Goal: Transaction & Acquisition: Purchase product/service

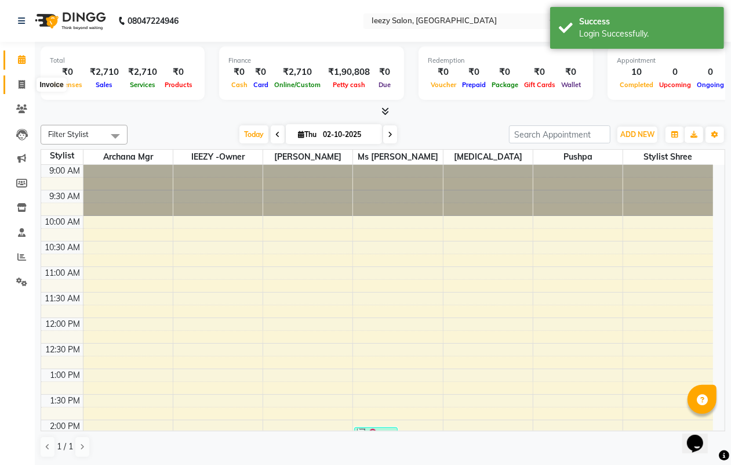
click at [20, 85] on icon at bounding box center [22, 84] width 6 height 9
select select "5982"
select select "service"
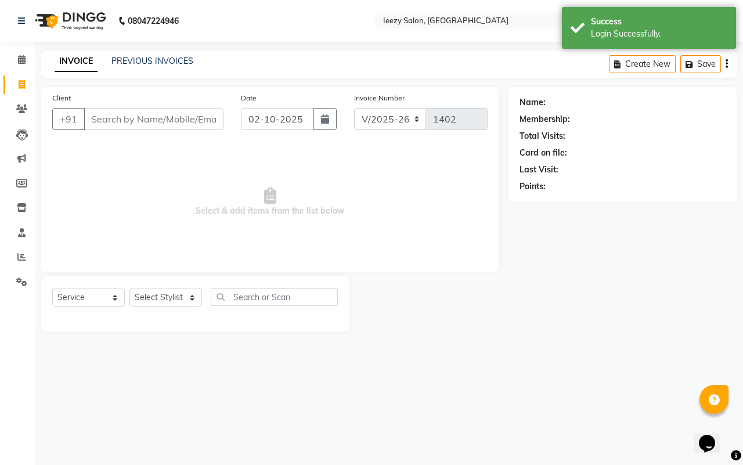
click at [122, 126] on input "Client" at bounding box center [154, 119] width 140 height 22
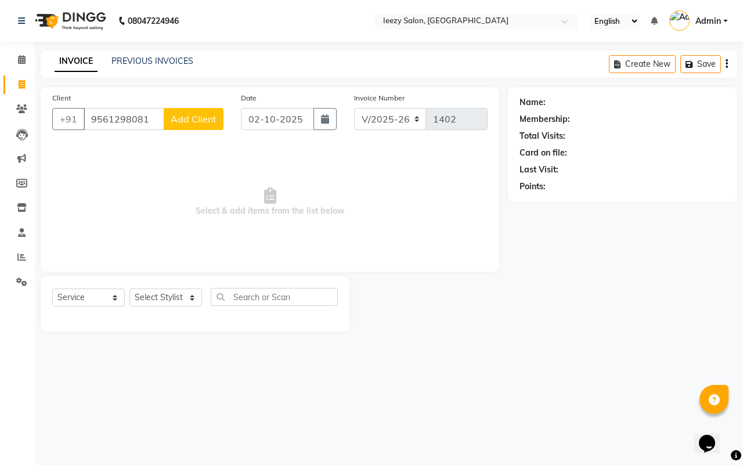
type input "9561298081"
click at [191, 111] on button "Add Client" at bounding box center [194, 119] width 60 height 22
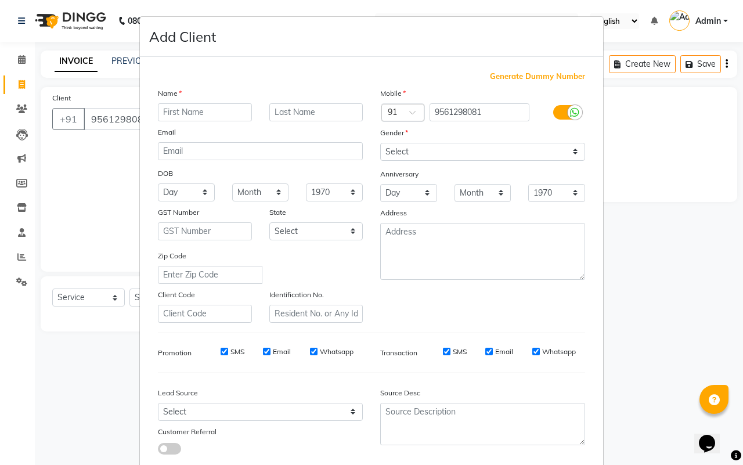
click at [172, 110] on input "text" at bounding box center [205, 112] width 94 height 18
type input "pallavi"
click at [393, 148] on select "Select [DEMOGRAPHIC_DATA] [DEMOGRAPHIC_DATA] Other Prefer Not To Say" at bounding box center [482, 152] width 205 height 18
select select "[DEMOGRAPHIC_DATA]"
click at [380, 143] on select "Select [DEMOGRAPHIC_DATA] [DEMOGRAPHIC_DATA] Other Prefer Not To Say" at bounding box center [482, 152] width 205 height 18
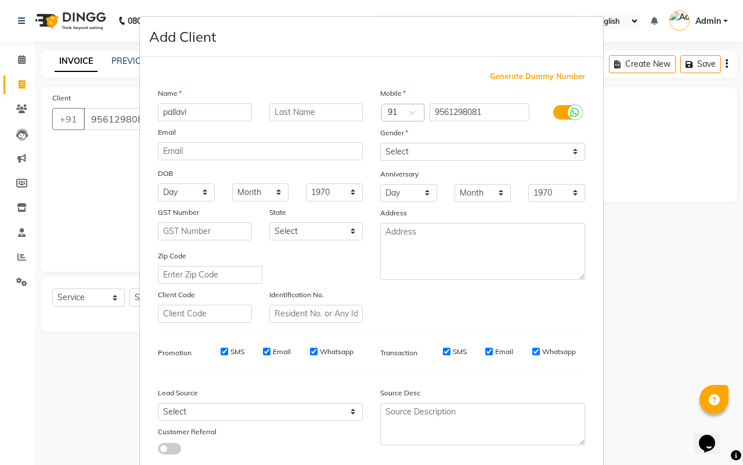
scroll to position [67, 0]
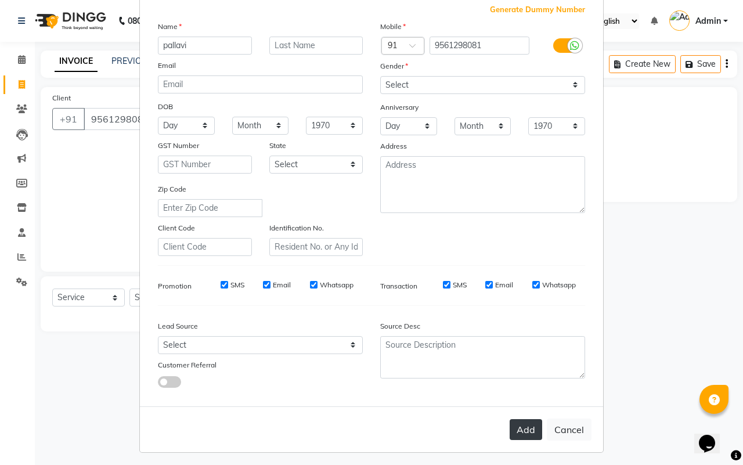
click at [514, 422] on button "Add" at bounding box center [525, 429] width 32 height 21
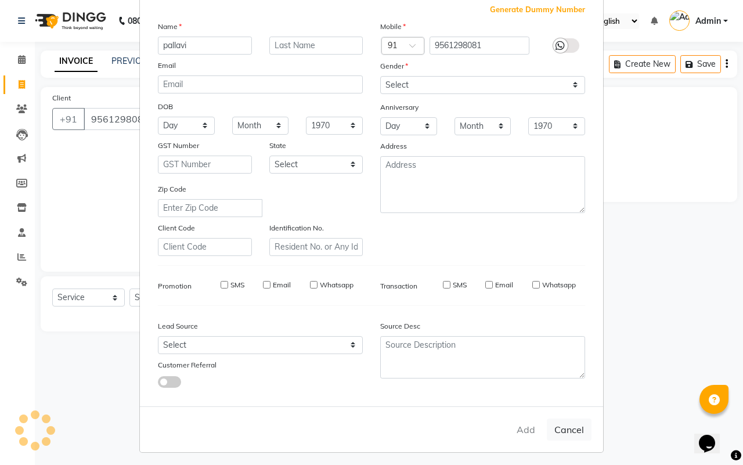
select select
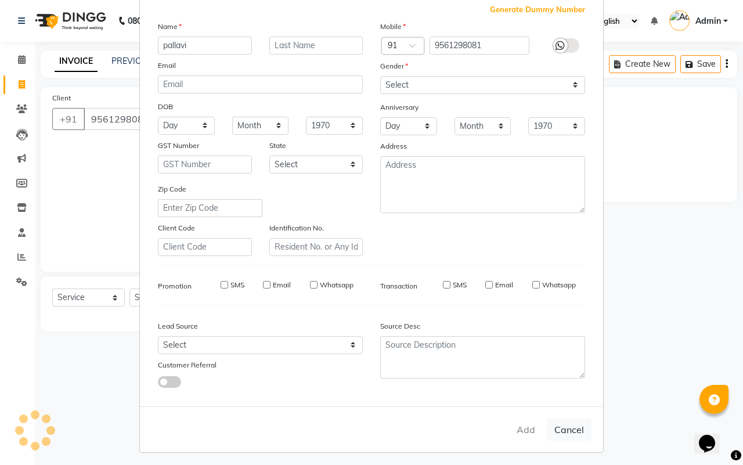
select select
checkbox input "false"
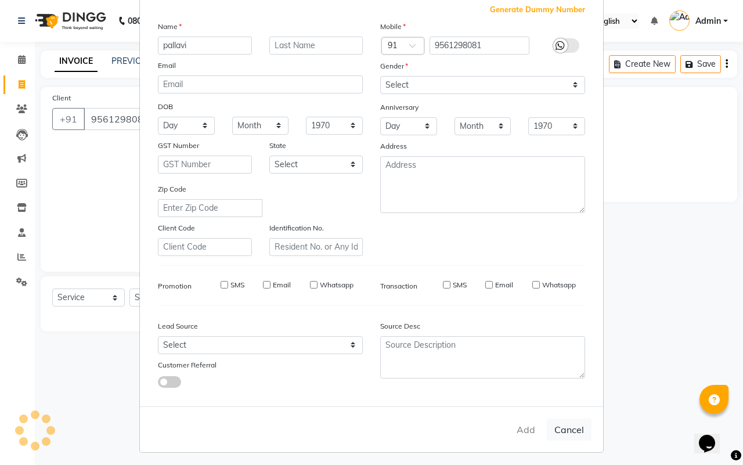
checkbox input "false"
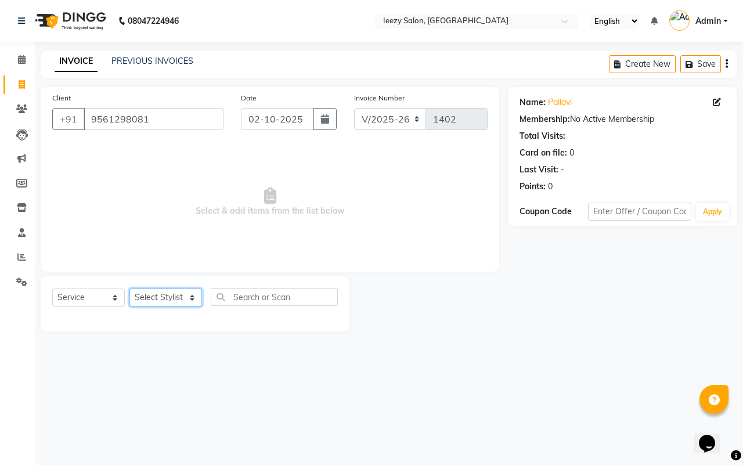
click at [146, 292] on select "Select Stylist Archana Mgr IEEZY -Owner Komal Ms Shraddha Nikita Pushpa Stylist…" at bounding box center [165, 297] width 73 height 18
click at [75, 366] on div "08047224946 Select Location × Ieezy Salon, Tathawade English ENGLISH Español ال…" at bounding box center [371, 232] width 743 height 465
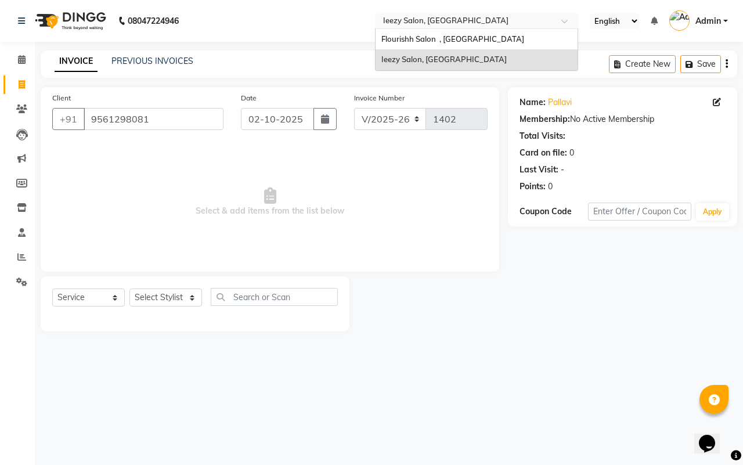
click at [555, 21] on div at bounding box center [476, 22] width 203 height 12
click at [480, 33] on div "Flourishh Salon , [GEOGRAPHIC_DATA]" at bounding box center [476, 39] width 202 height 21
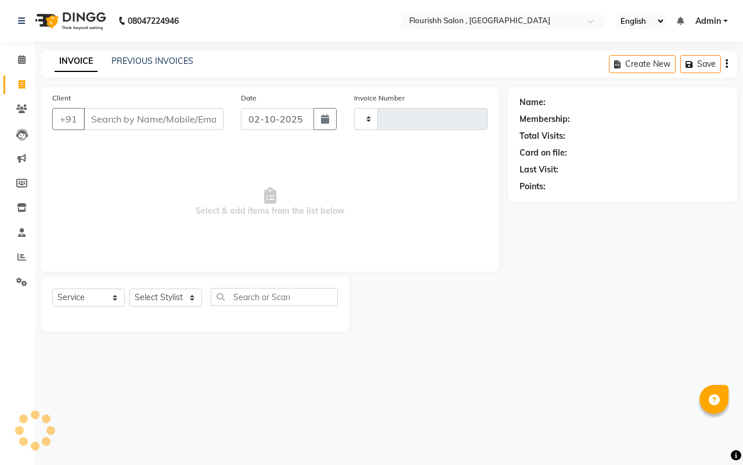
select select "service"
type input "2243"
select select "4182"
click at [135, 118] on input "Client" at bounding box center [154, 119] width 140 height 22
click at [97, 120] on input "Client" at bounding box center [154, 119] width 140 height 22
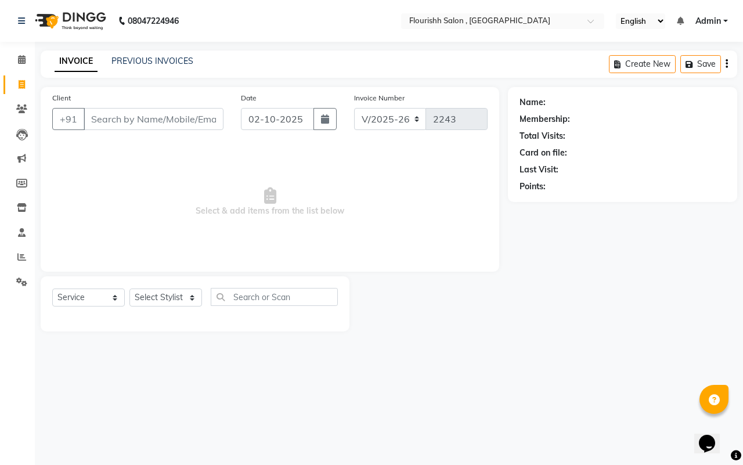
click at [97, 124] on input "Client" at bounding box center [154, 119] width 140 height 22
click at [108, 116] on input "Client" at bounding box center [154, 119] width 140 height 22
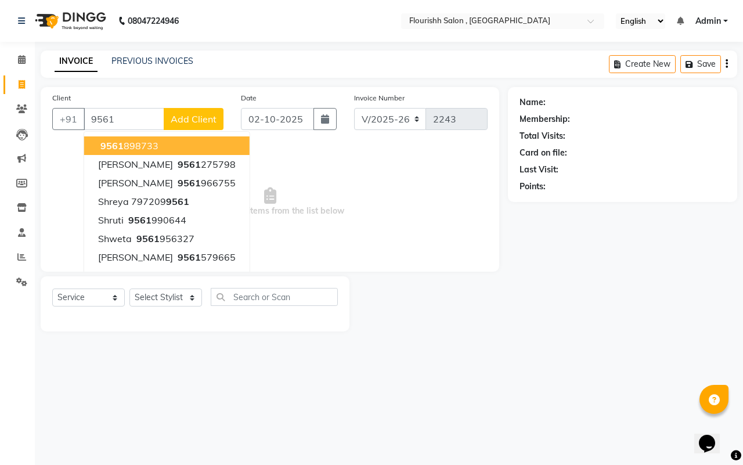
click at [121, 117] on input "9561" at bounding box center [124, 119] width 81 height 22
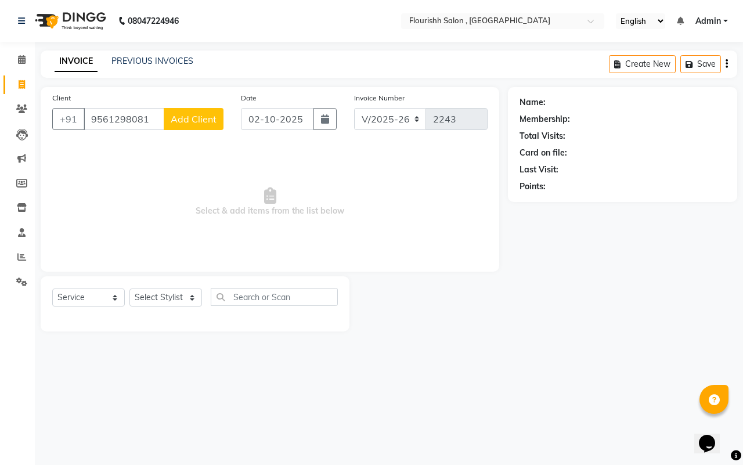
type input "9561298081"
click at [187, 122] on span "Add Client" at bounding box center [194, 119] width 46 height 12
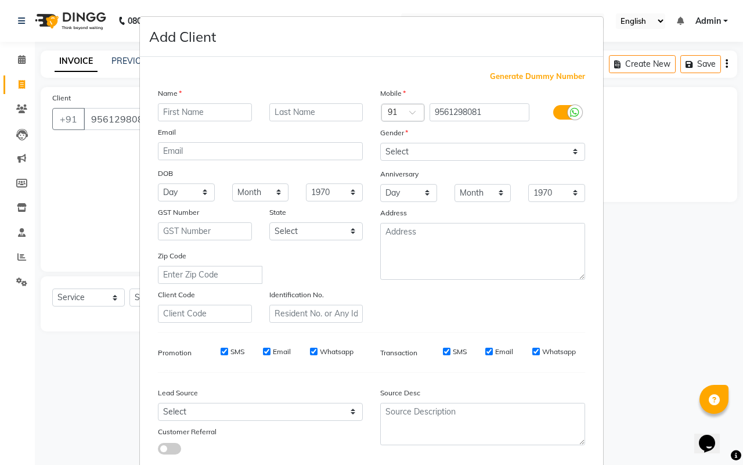
click at [166, 113] on input "text" at bounding box center [205, 112] width 94 height 18
type input "pallavi"
click at [482, 146] on select "Select [DEMOGRAPHIC_DATA] [DEMOGRAPHIC_DATA] Other Prefer Not To Say" at bounding box center [482, 152] width 205 height 18
select select "[DEMOGRAPHIC_DATA]"
click at [380, 143] on select "Select [DEMOGRAPHIC_DATA] [DEMOGRAPHIC_DATA] Other Prefer Not To Say" at bounding box center [482, 152] width 205 height 18
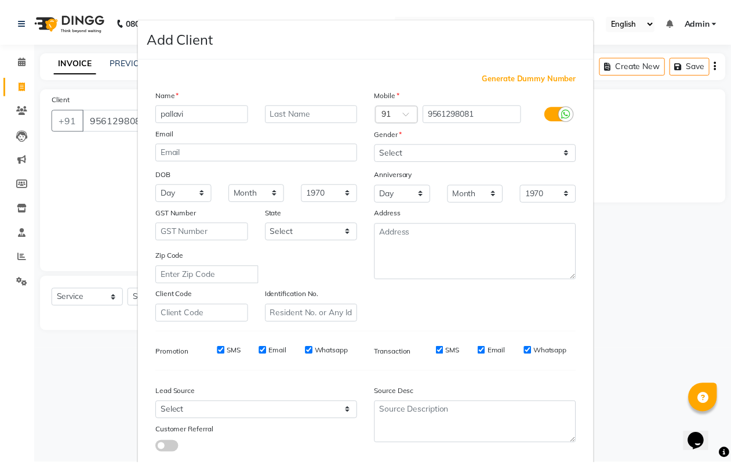
scroll to position [67, 0]
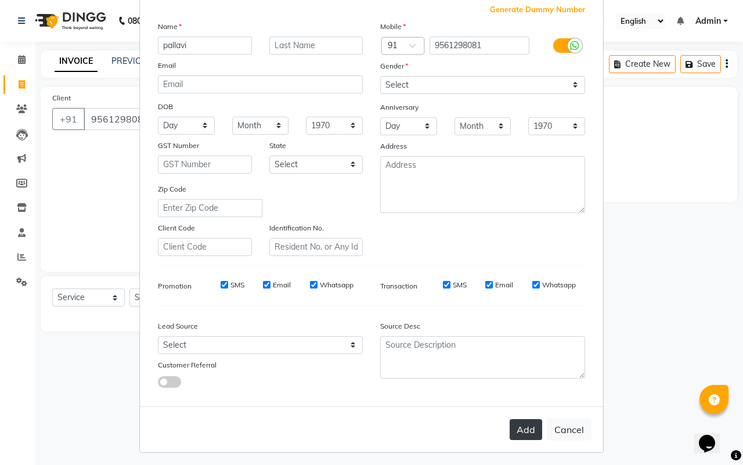
click at [527, 428] on button "Add" at bounding box center [525, 429] width 32 height 21
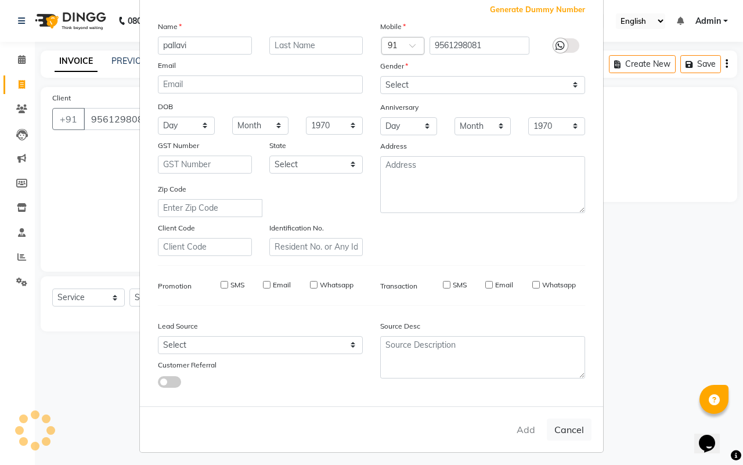
select select
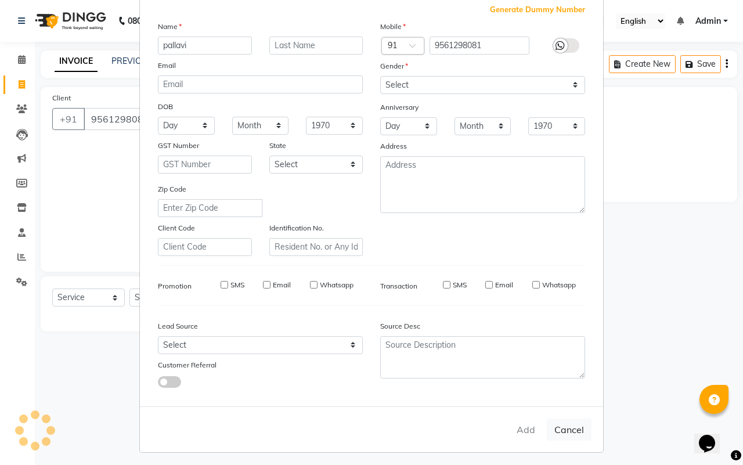
select select
checkbox input "false"
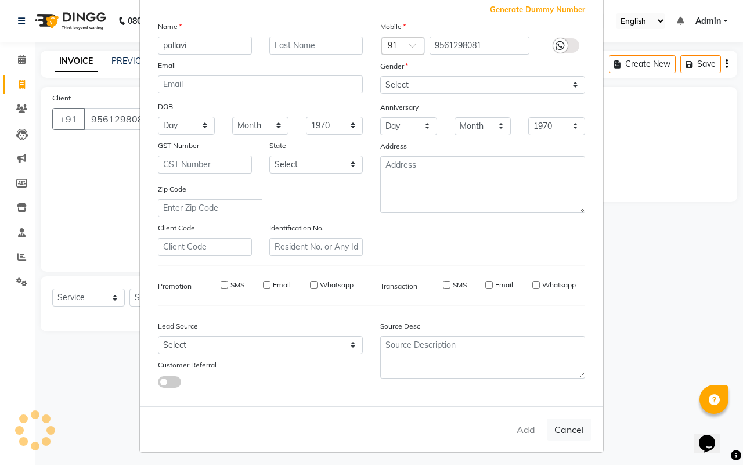
checkbox input "false"
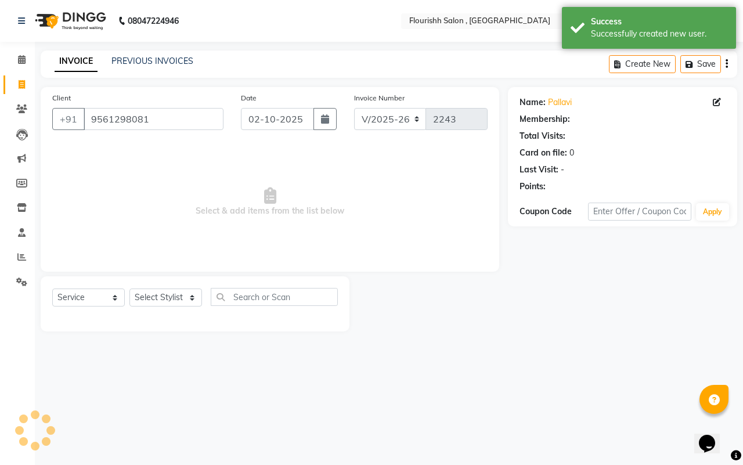
select select "1: Object"
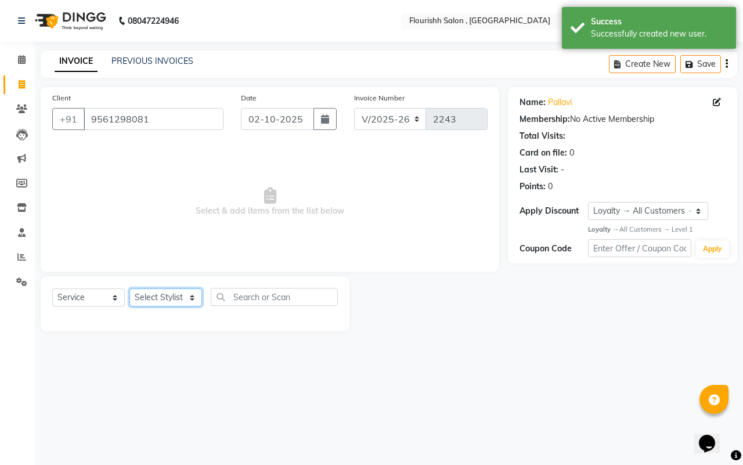
click at [145, 300] on select "Select Stylist [PERSON_NAME] jyoti Manager Mrs [PERSON_NAME] Ms [PERSON_NAME] […" at bounding box center [165, 297] width 73 height 18
select select "70731"
click at [129, 288] on select "Select Stylist [PERSON_NAME] jyoti Manager Mrs [PERSON_NAME] Ms [PERSON_NAME] […" at bounding box center [165, 297] width 73 height 18
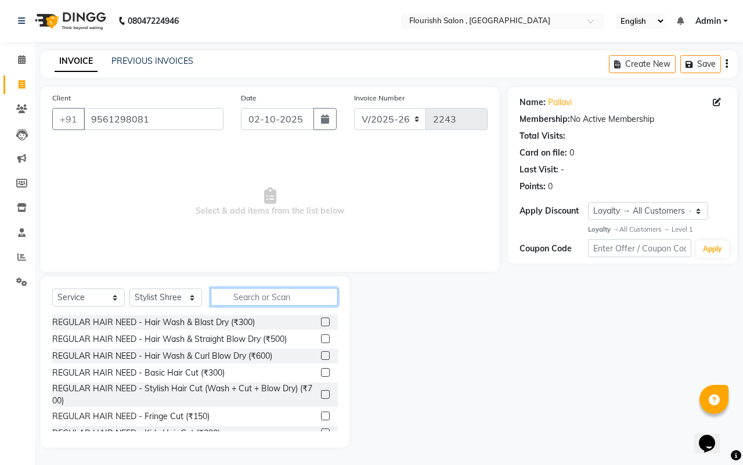
click at [268, 298] on input "text" at bounding box center [274, 297] width 127 height 18
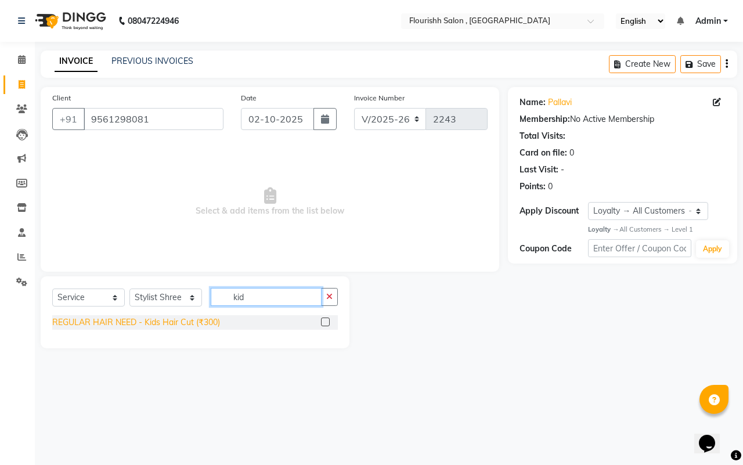
type input "kid"
click at [122, 316] on div "REGULAR HAIR NEED - Kids Hair Cut (₹300)" at bounding box center [136, 322] width 168 height 12
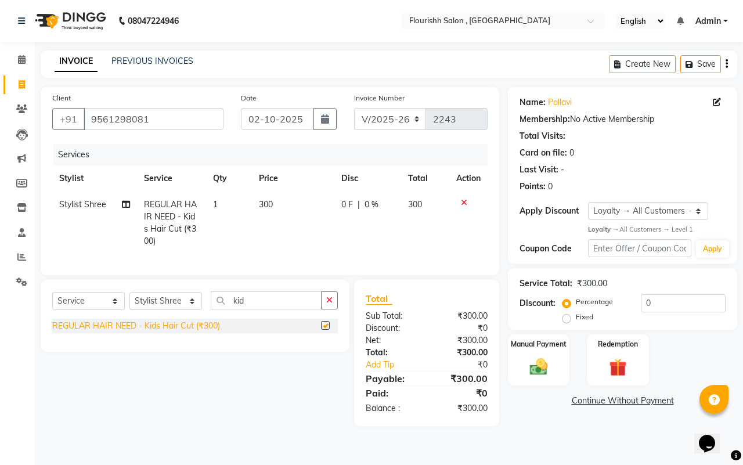
checkbox input "false"
click at [502, 357] on div "Manual Payment Redemption" at bounding box center [622, 359] width 247 height 51
click at [515, 353] on div "Manual Payment" at bounding box center [538, 360] width 64 height 53
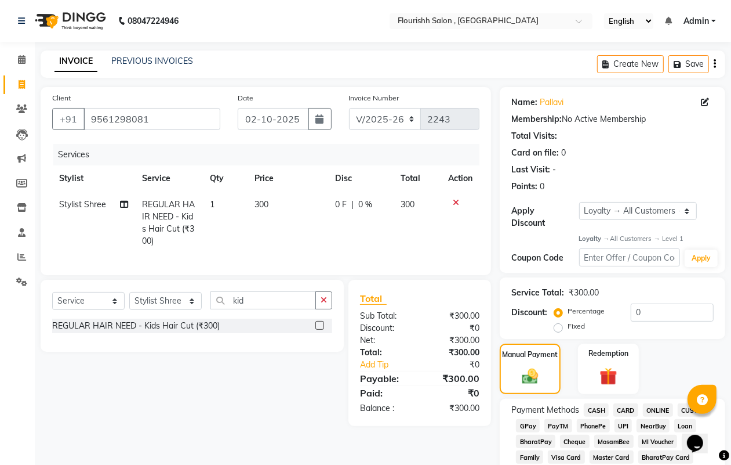
click at [527, 425] on span "GPay" at bounding box center [528, 425] width 24 height 13
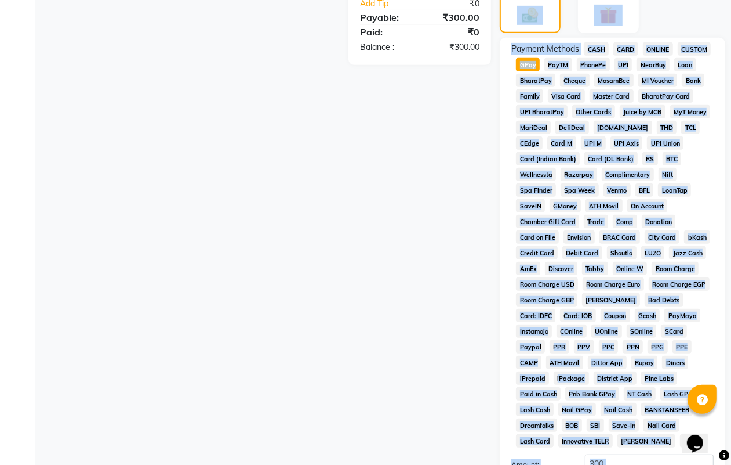
drag, startPoint x: 725, startPoint y: 136, endPoint x: 728, endPoint y: 441, distance: 305.1
click at [728, 443] on div "Name: Pallavi Membership: No Active Membership Total Visits: Card on file: 0 La…" at bounding box center [617, 154] width 234 height 857
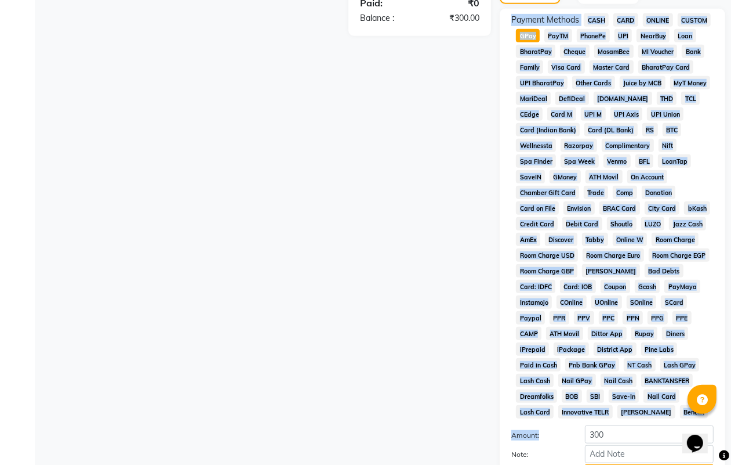
scroll to position [496, 0]
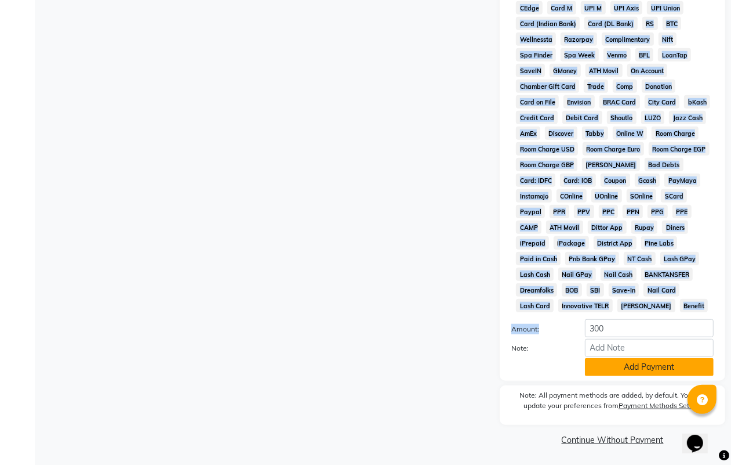
click at [641, 368] on button "Add Payment" at bounding box center [649, 367] width 129 height 18
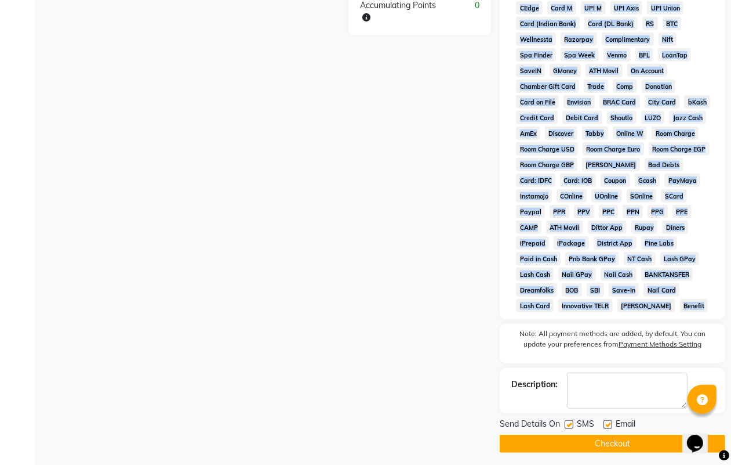
click at [549, 437] on button "Checkout" at bounding box center [613, 443] width 226 height 18
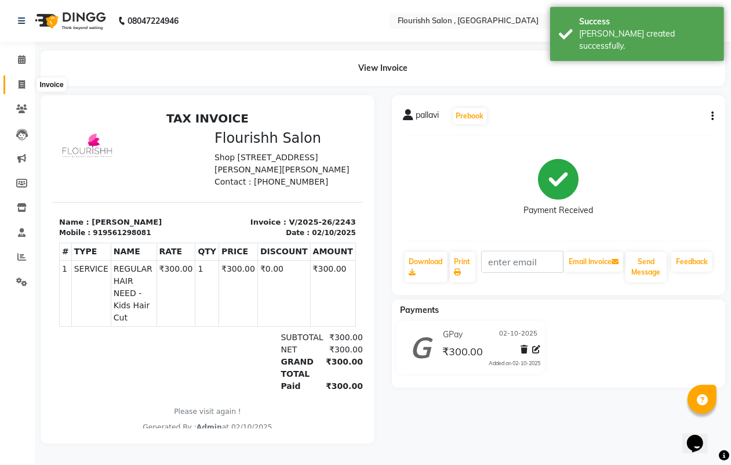
click at [21, 85] on icon at bounding box center [22, 84] width 6 height 9
select select "service"
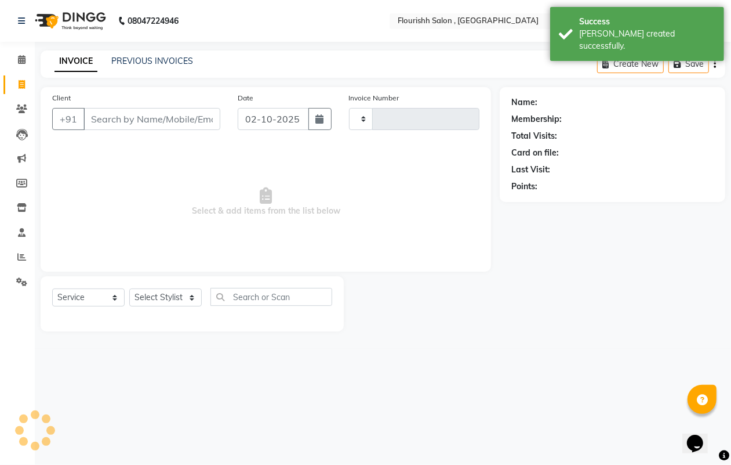
type input "2244"
select select "4182"
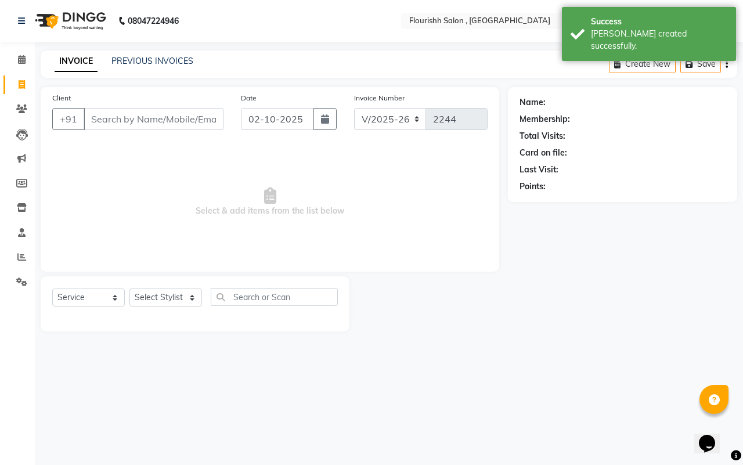
click at [118, 117] on input "Client" at bounding box center [154, 119] width 140 height 22
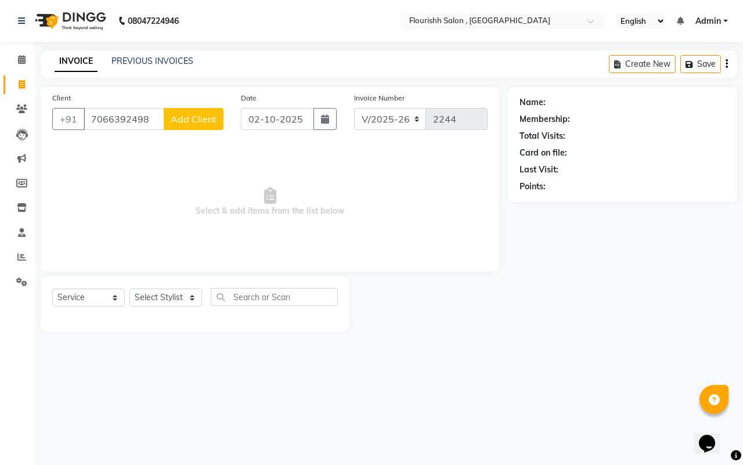
type input "7066392498"
click at [199, 128] on button "Add Client" at bounding box center [194, 119] width 60 height 22
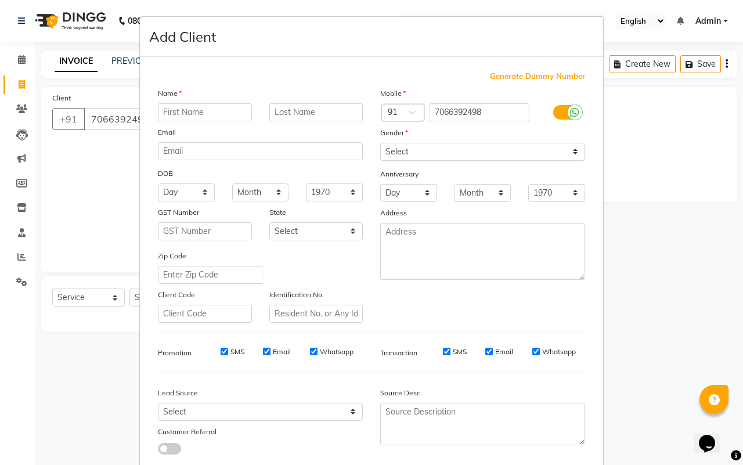
click at [194, 115] on input "text" at bounding box center [205, 112] width 94 height 18
type input "nikki"
click at [483, 151] on select "Select [DEMOGRAPHIC_DATA] [DEMOGRAPHIC_DATA] Other Prefer Not To Say" at bounding box center [482, 152] width 205 height 18
select select "[DEMOGRAPHIC_DATA]"
click at [380, 143] on select "Select [DEMOGRAPHIC_DATA] [DEMOGRAPHIC_DATA] Other Prefer Not To Say" at bounding box center [482, 152] width 205 height 18
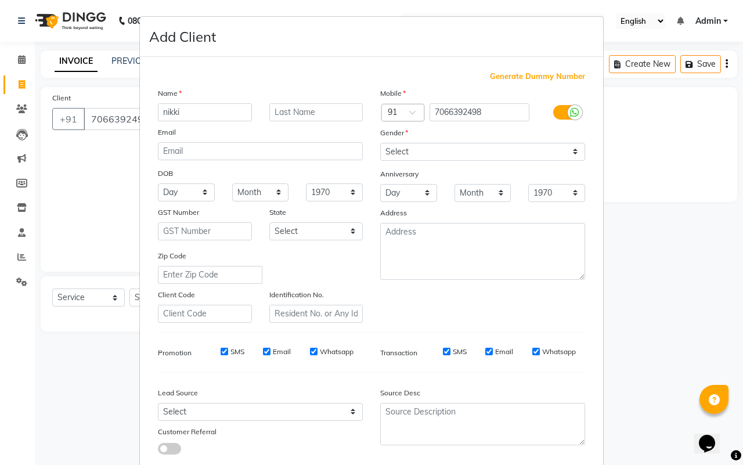
scroll to position [67, 0]
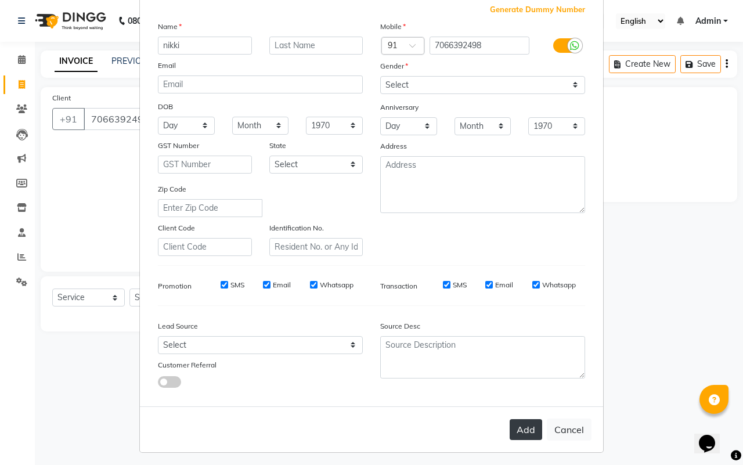
click at [514, 424] on button "Add" at bounding box center [525, 429] width 32 height 21
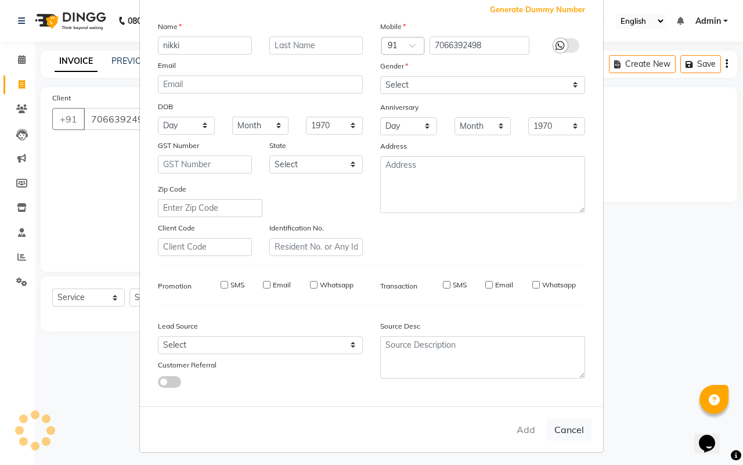
select select
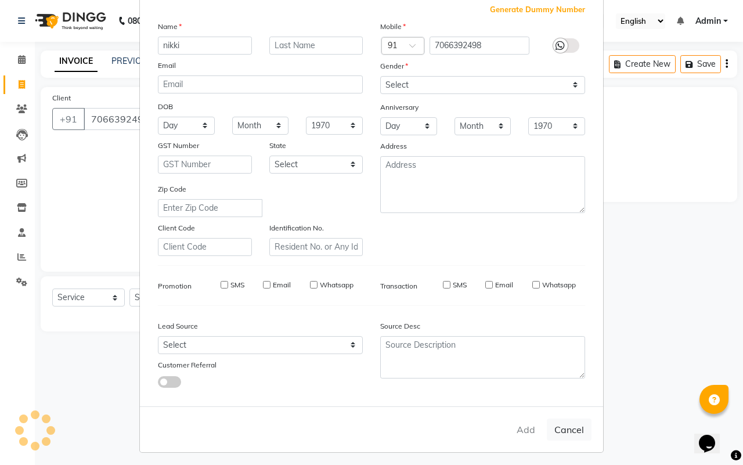
select select
checkbox input "false"
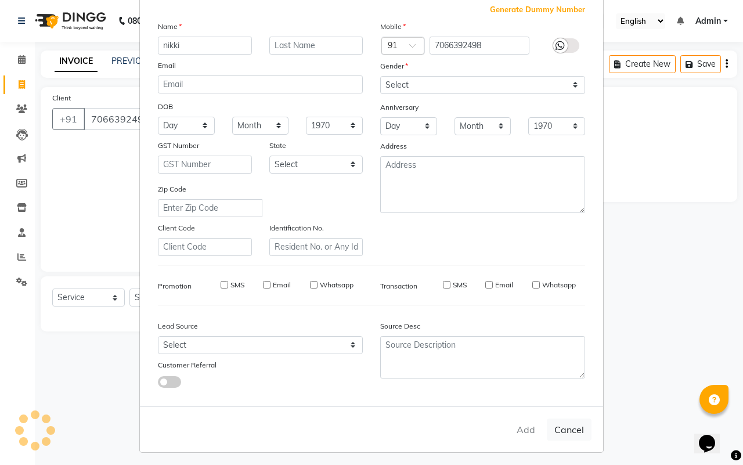
checkbox input "false"
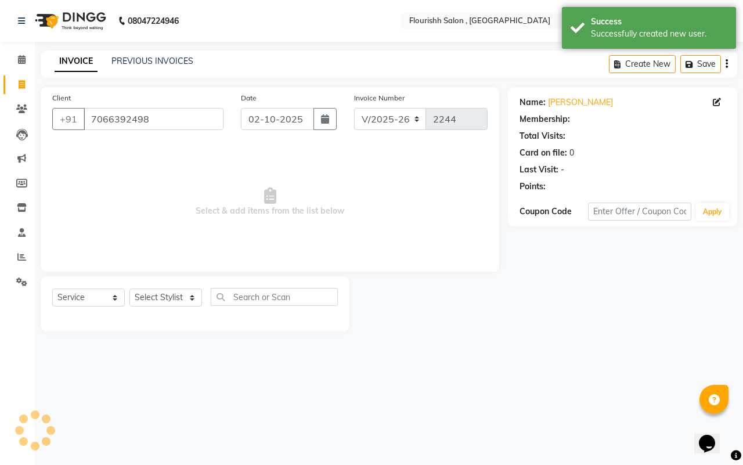
select select "1: Object"
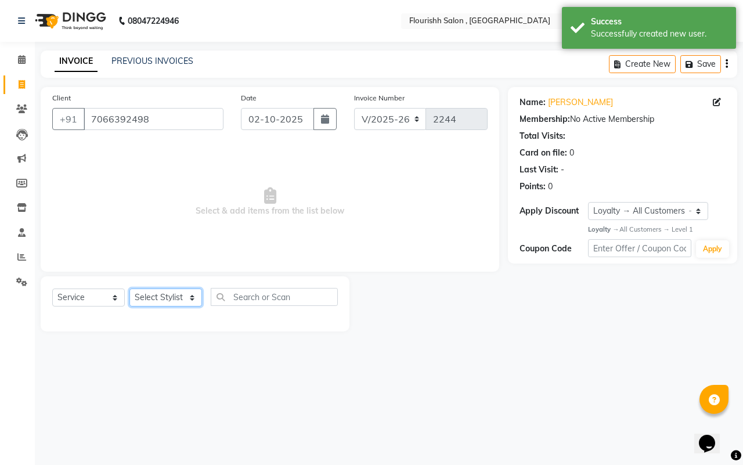
click at [163, 302] on select "Select Stylist [PERSON_NAME] jyoti Manager Mrs [PERSON_NAME] Ms [PERSON_NAME] […" at bounding box center [165, 297] width 73 height 18
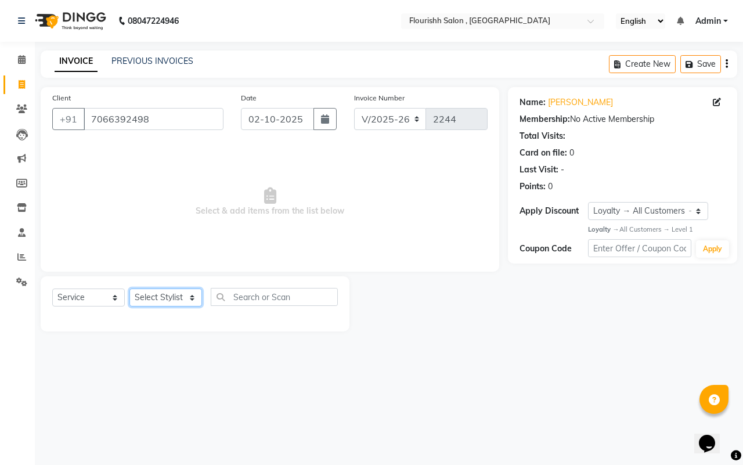
select select "83358"
click at [129, 288] on select "Select Stylist [PERSON_NAME] jyoti Manager Mrs [PERSON_NAME] Ms [PERSON_NAME] […" at bounding box center [165, 297] width 73 height 18
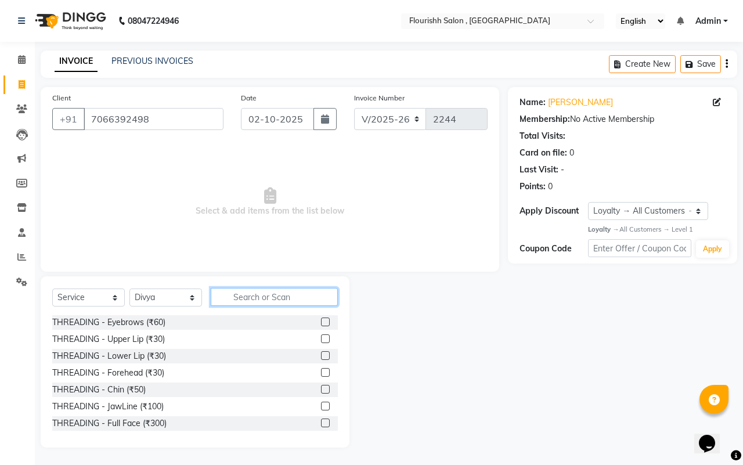
click at [236, 300] on input "text" at bounding box center [274, 297] width 127 height 18
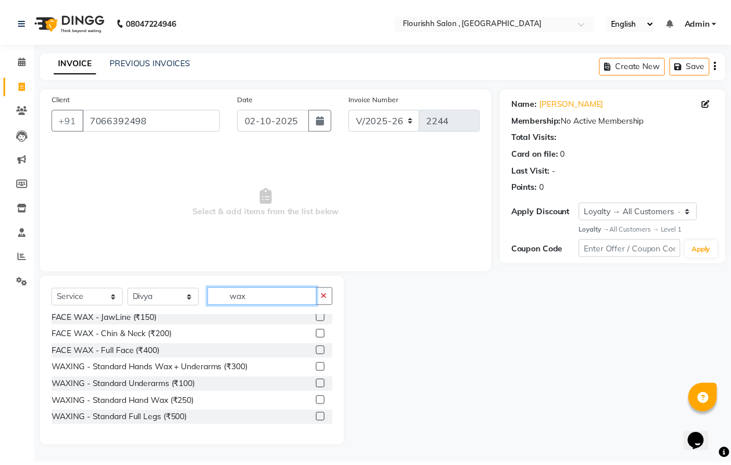
scroll to position [87, 0]
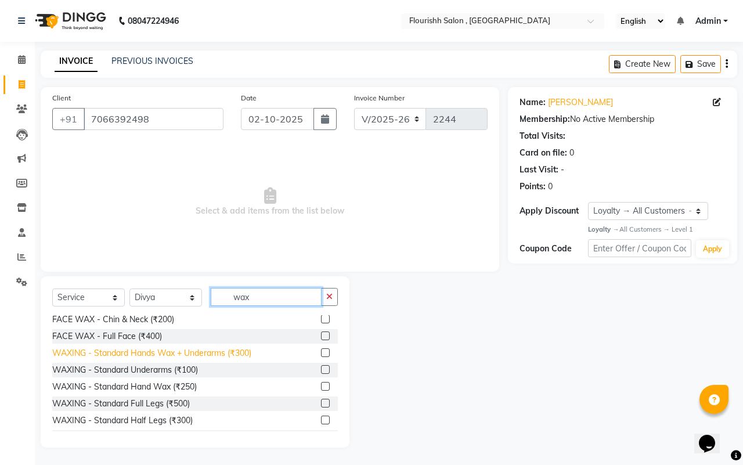
type input "wax"
click at [177, 352] on div "WAXING - Standard Hands Wax + Underarms (₹300)" at bounding box center [151, 353] width 199 height 12
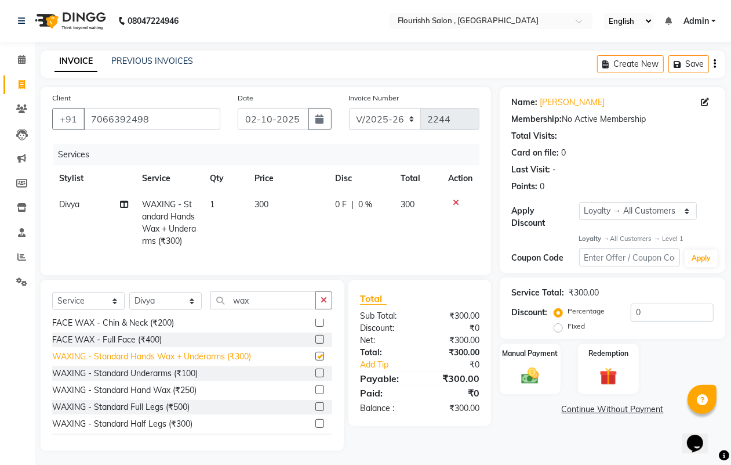
checkbox input "false"
click at [274, 309] on input "wax" at bounding box center [264, 300] width 106 height 18
type input "w"
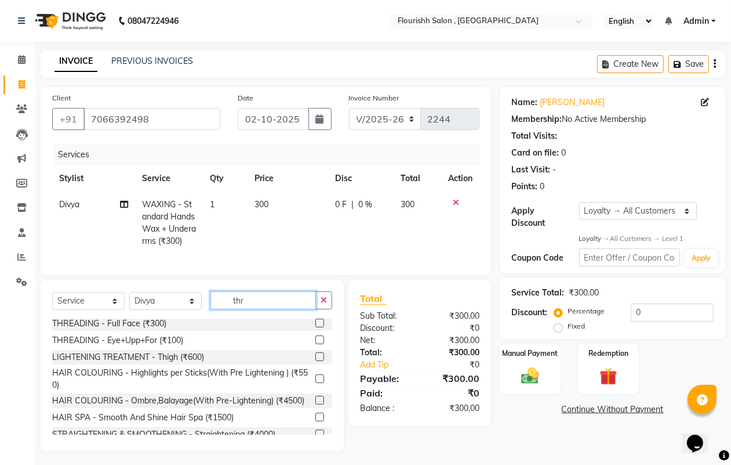
scroll to position [18, 0]
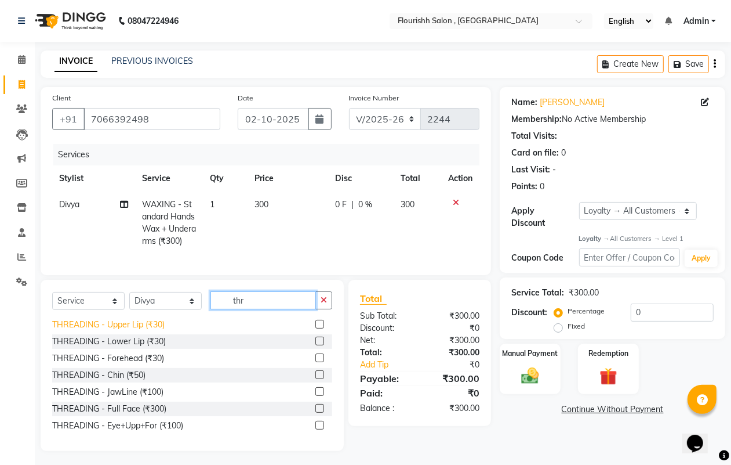
type input "thr"
click at [116, 331] on div "THREADING - Upper Lip (₹30)" at bounding box center [108, 324] width 113 height 12
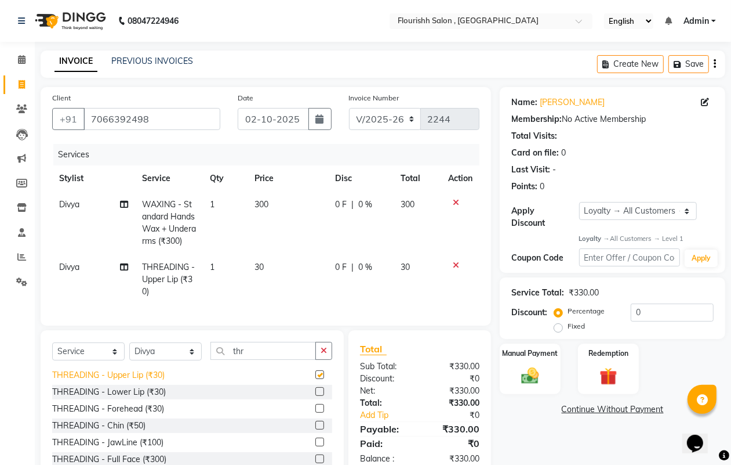
checkbox input "false"
click at [121, 397] on div "THREADING - Lower Lip (₹30)" at bounding box center [109, 392] width 114 height 12
checkbox input "false"
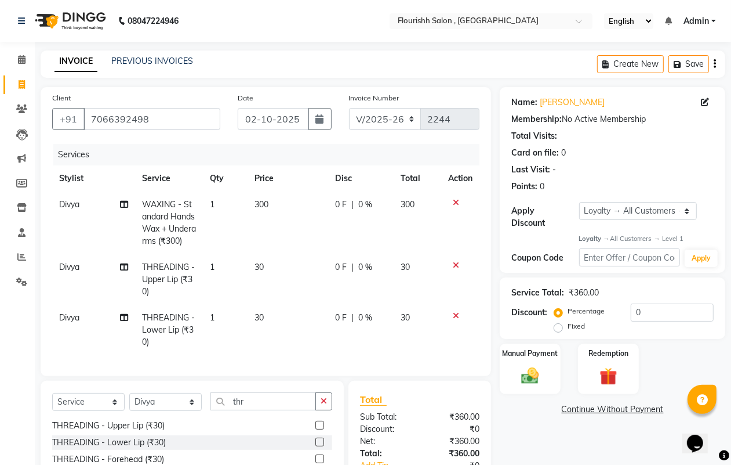
click at [454, 261] on icon at bounding box center [456, 265] width 6 height 8
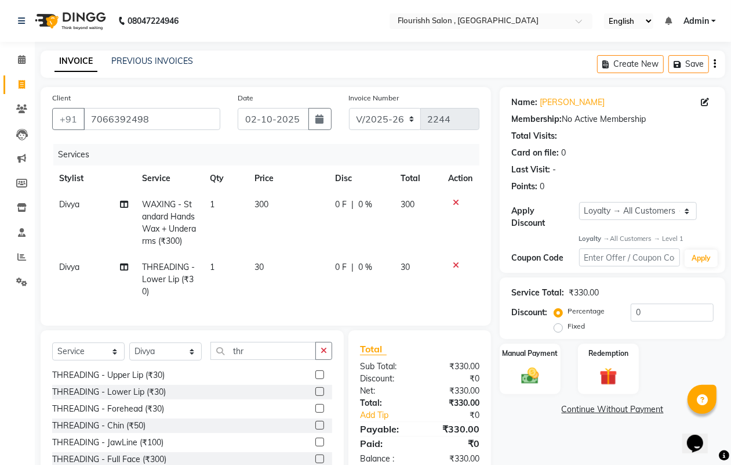
scroll to position [0, 0]
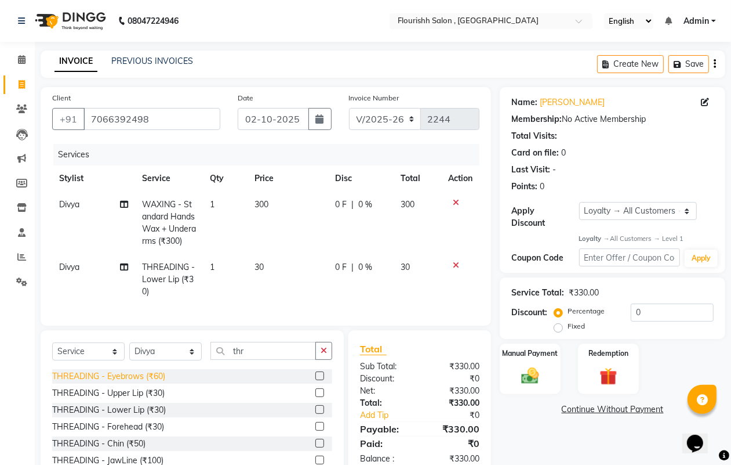
click at [146, 382] on div "THREADING - Eyebrows (₹60)" at bounding box center [108, 376] width 113 height 12
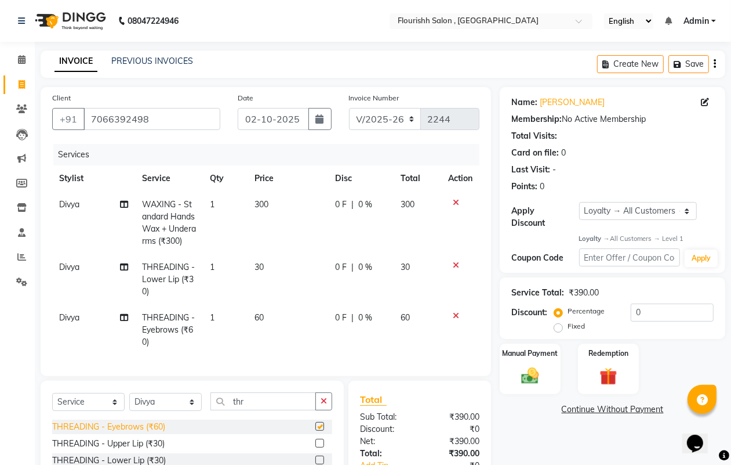
checkbox input "false"
click at [523, 356] on label "Manual Payment" at bounding box center [531, 352] width 58 height 11
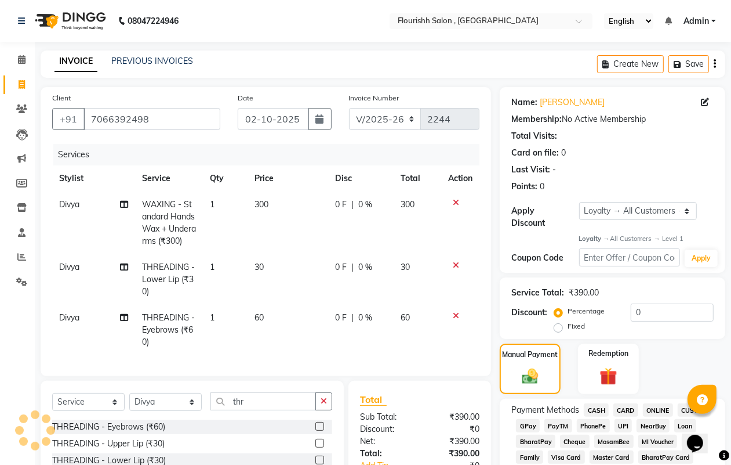
click at [531, 422] on span "GPay" at bounding box center [528, 425] width 24 height 13
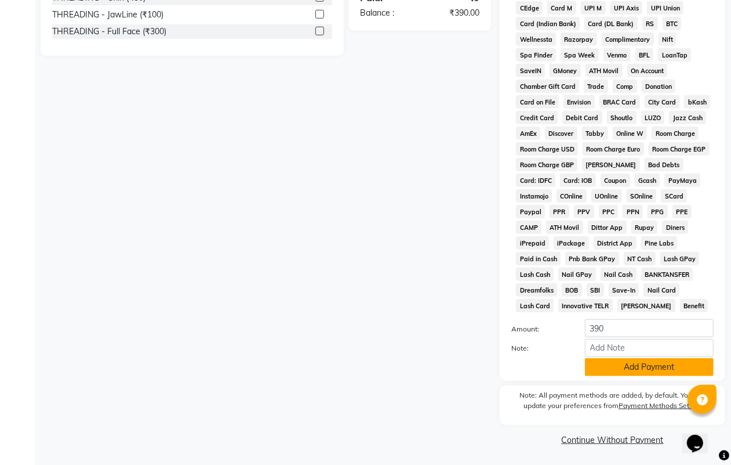
click at [643, 360] on button "Add Payment" at bounding box center [649, 367] width 129 height 18
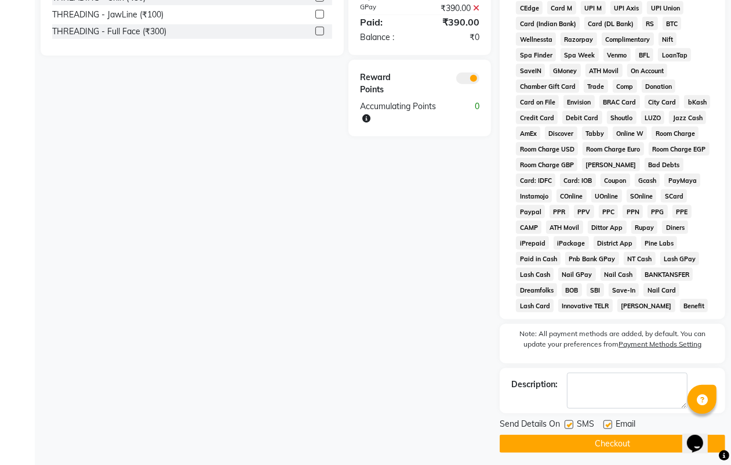
click at [569, 425] on label at bounding box center [569, 424] width 9 height 9
click at [569, 425] on input "checkbox" at bounding box center [569, 425] width 8 height 8
checkbox input "false"
click at [606, 424] on label at bounding box center [608, 424] width 9 height 9
click at [606, 424] on input "checkbox" at bounding box center [608, 425] width 8 height 8
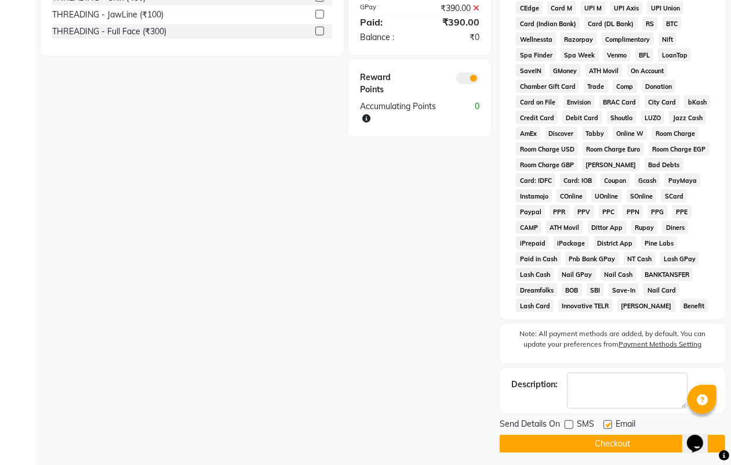
checkbox input "false"
click at [607, 446] on button "Checkout" at bounding box center [613, 443] width 226 height 18
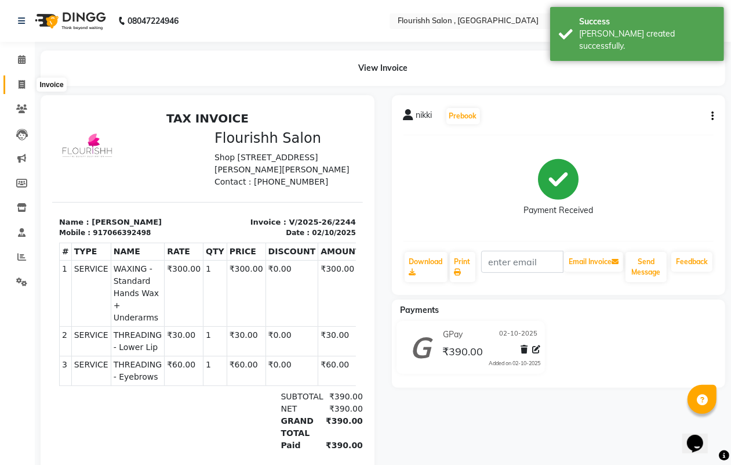
click at [21, 80] on icon at bounding box center [22, 84] width 6 height 9
select select "service"
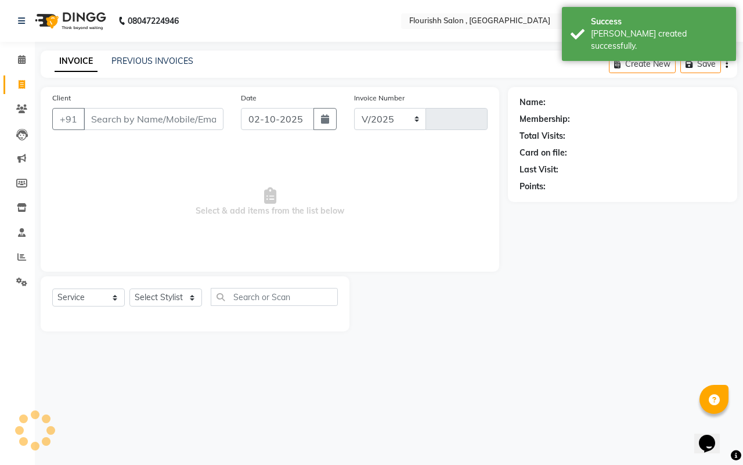
select select "4182"
type input "2245"
click at [114, 115] on input "Client" at bounding box center [154, 119] width 140 height 22
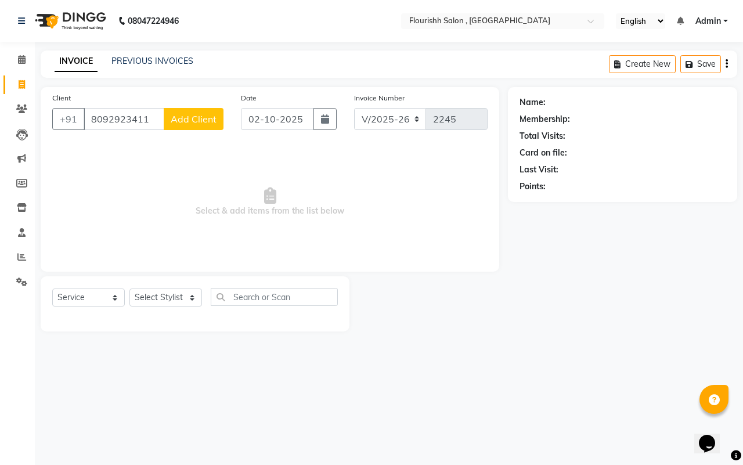
type input "8092923411"
click at [208, 114] on span "Add Client" at bounding box center [194, 119] width 46 height 12
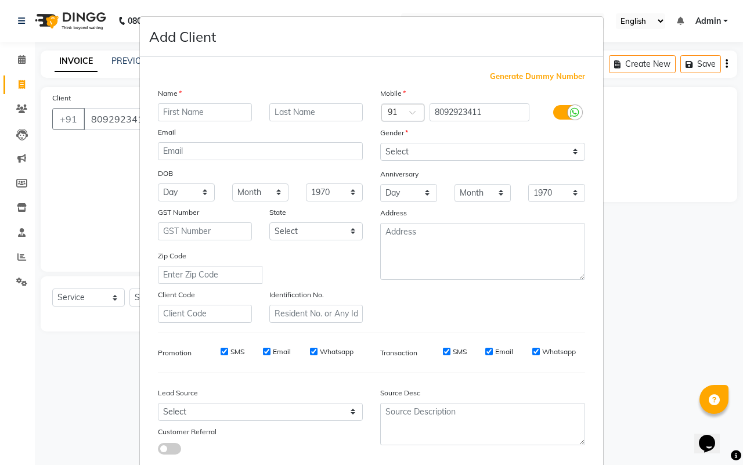
click at [200, 113] on input "text" at bounding box center [205, 112] width 94 height 18
type input "sonali"
click at [404, 153] on select "Select [DEMOGRAPHIC_DATA] [DEMOGRAPHIC_DATA] Other Prefer Not To Say" at bounding box center [482, 152] width 205 height 18
select select "[DEMOGRAPHIC_DATA]"
click at [380, 143] on select "Select [DEMOGRAPHIC_DATA] [DEMOGRAPHIC_DATA] Other Prefer Not To Say" at bounding box center [482, 152] width 205 height 18
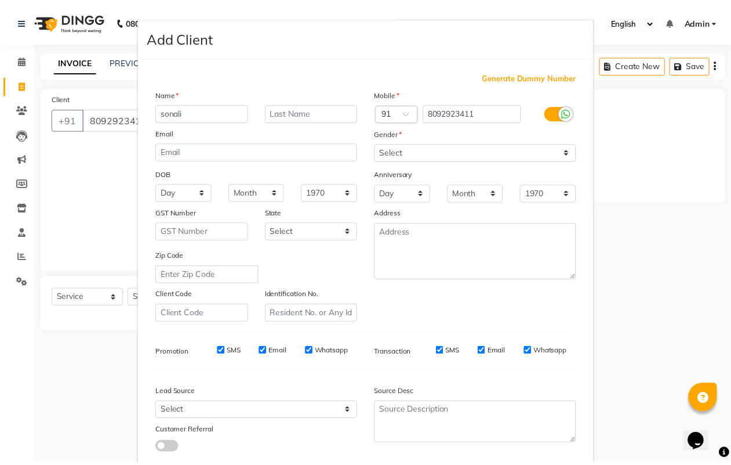
scroll to position [67, 0]
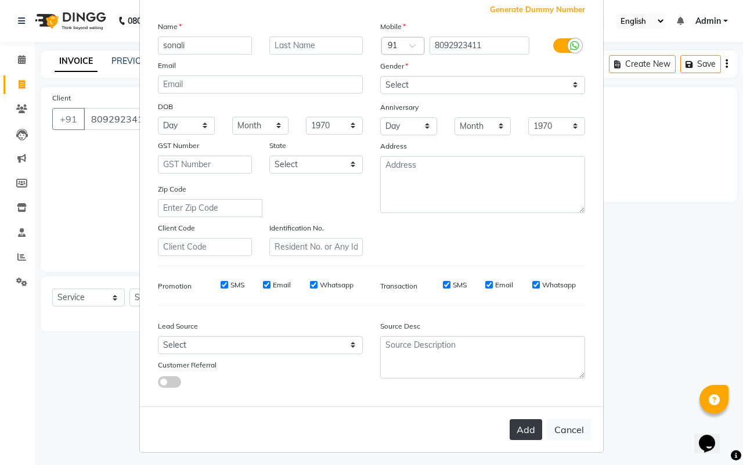
click at [509, 419] on button "Add" at bounding box center [525, 429] width 32 height 21
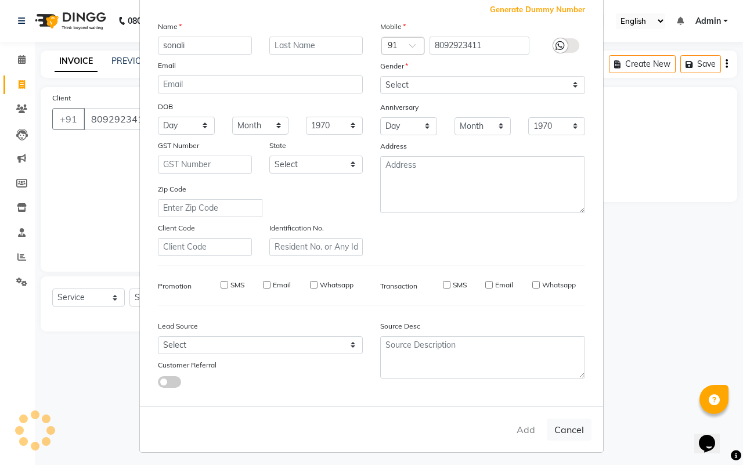
select select
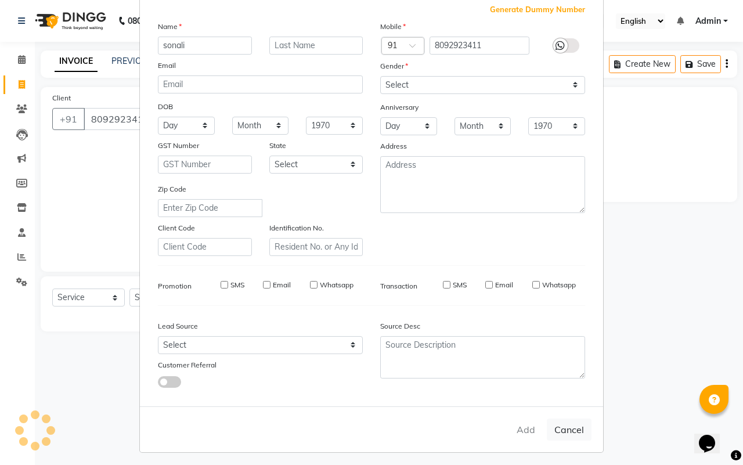
select select
checkbox input "false"
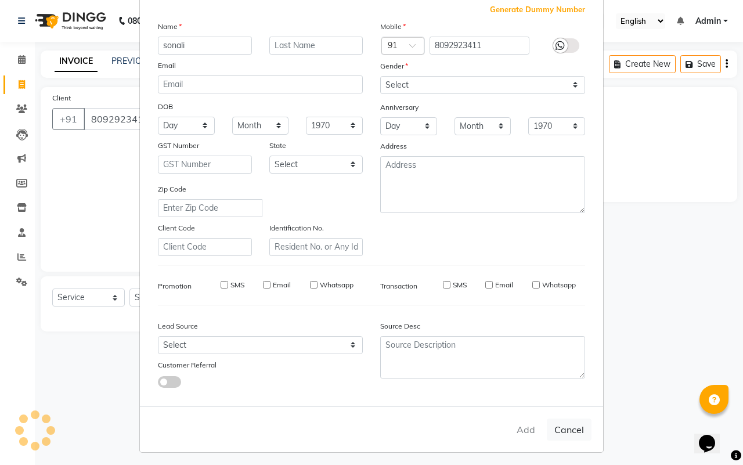
checkbox input "false"
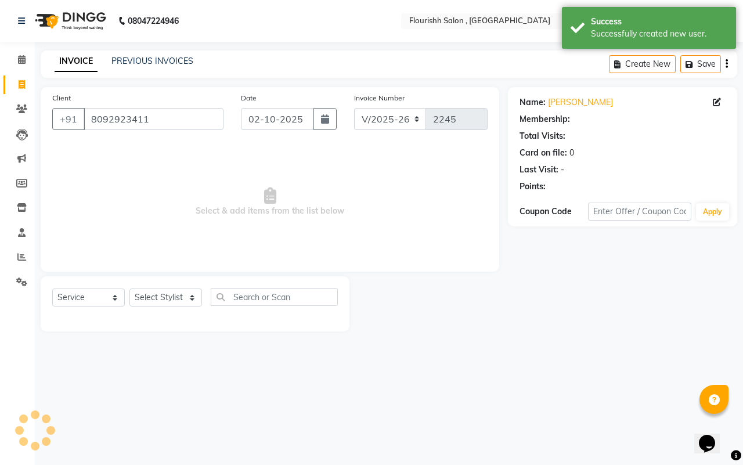
select select "1: Object"
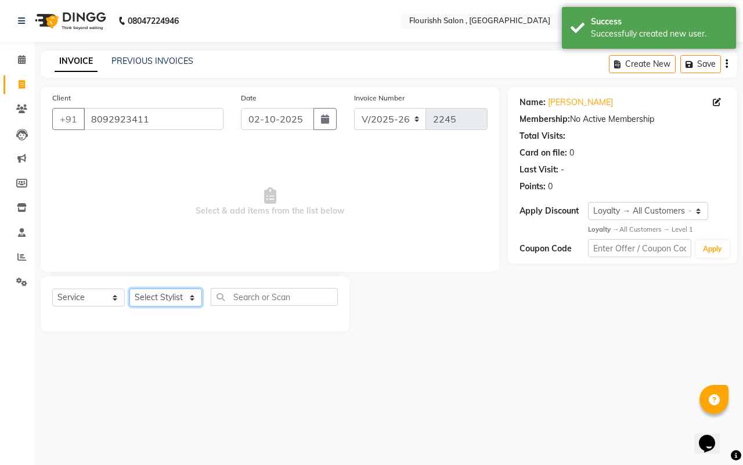
click at [142, 299] on select "Select Stylist [PERSON_NAME] jyoti Manager Mrs [PERSON_NAME] Ms [PERSON_NAME] […" at bounding box center [165, 297] width 73 height 18
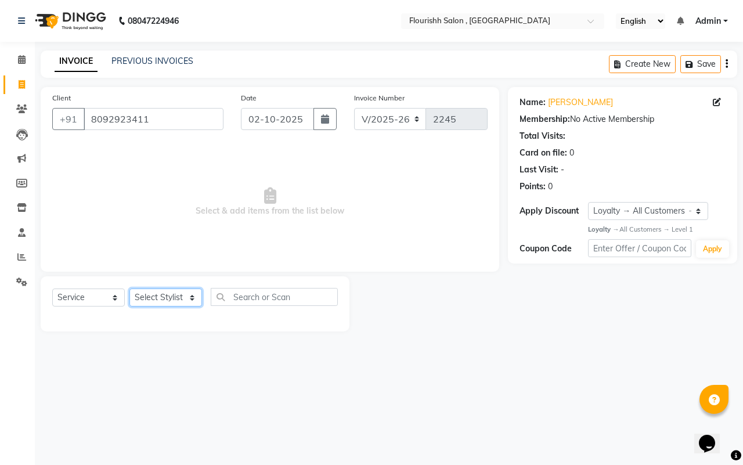
select select "83358"
click at [129, 288] on select "Select Stylist [PERSON_NAME] jyoti Manager Mrs [PERSON_NAME] Ms [PERSON_NAME] […" at bounding box center [165, 297] width 73 height 18
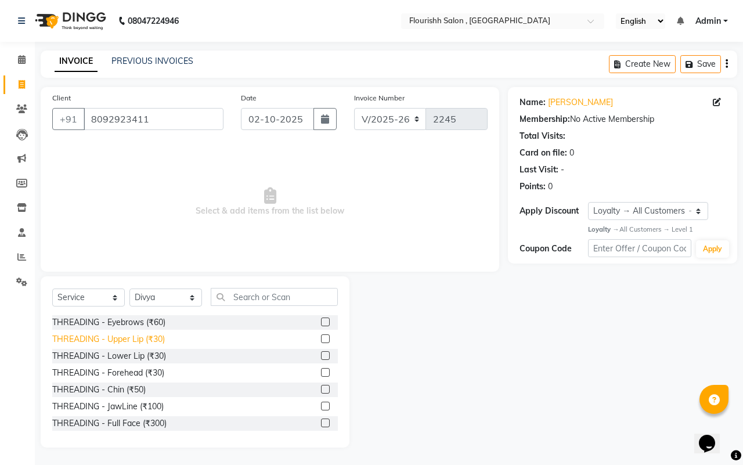
click at [122, 340] on div "THREADING - Upper Lip (₹30)" at bounding box center [108, 339] width 113 height 12
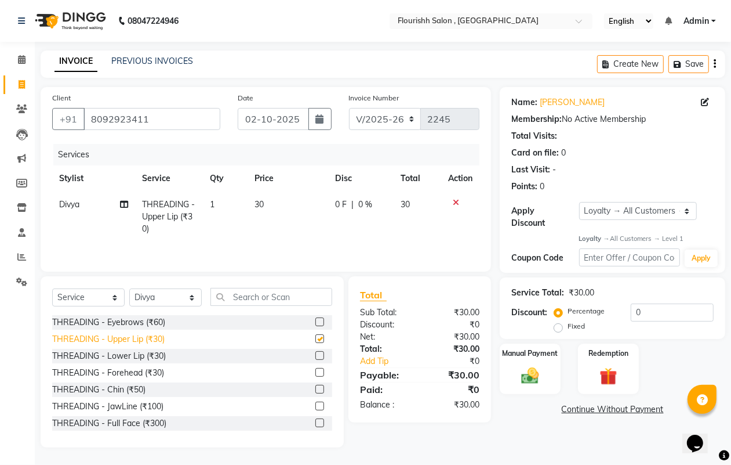
checkbox input "false"
click at [518, 379] on img at bounding box center [530, 375] width 29 height 21
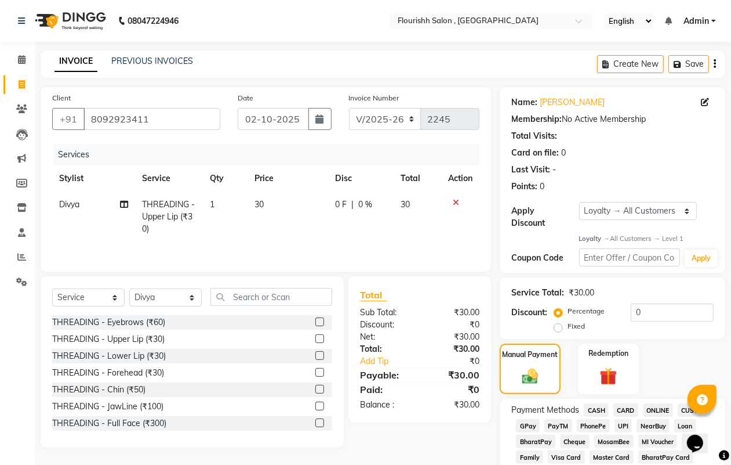
click at [523, 422] on span "GPay" at bounding box center [528, 425] width 24 height 13
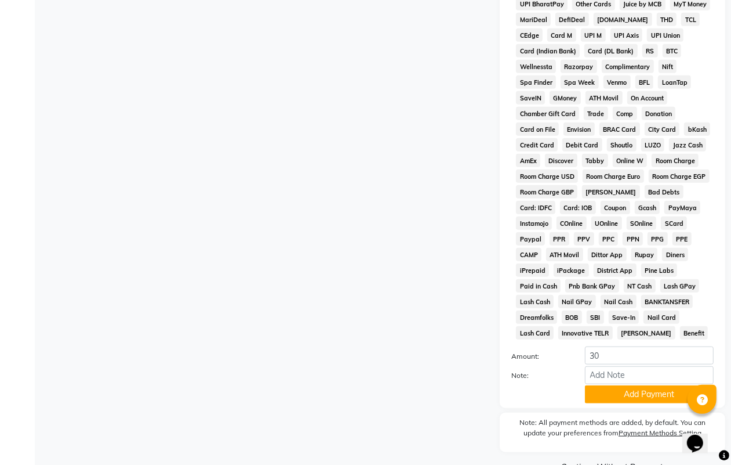
scroll to position [496, 0]
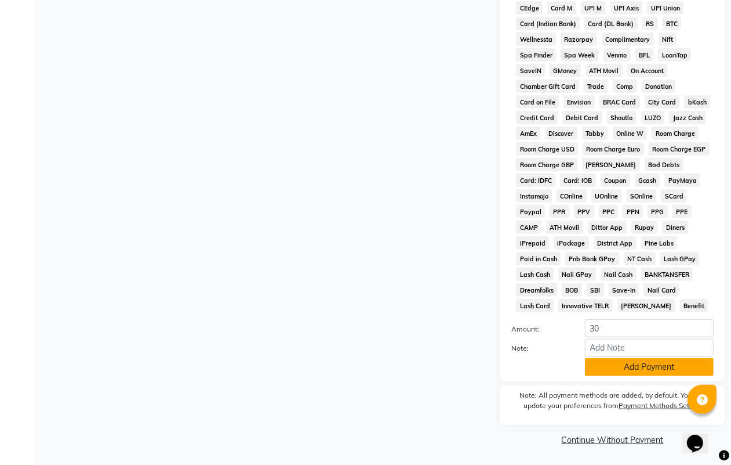
click at [658, 364] on button "Add Payment" at bounding box center [649, 367] width 129 height 18
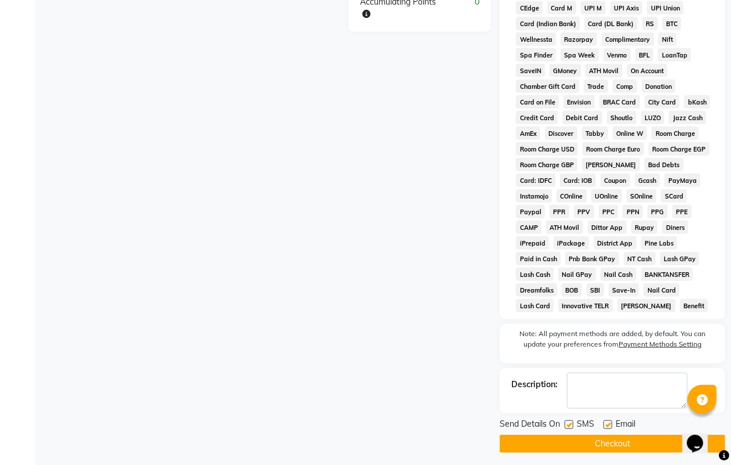
click at [572, 424] on label at bounding box center [569, 424] width 9 height 9
click at [572, 424] on input "checkbox" at bounding box center [569, 425] width 8 height 8
checkbox input "false"
click at [607, 425] on label at bounding box center [608, 424] width 9 height 9
click at [607, 425] on input "checkbox" at bounding box center [608, 425] width 8 height 8
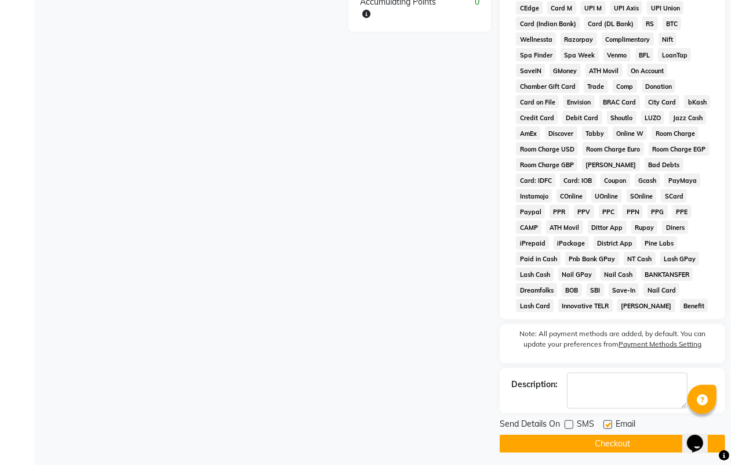
checkbox input "false"
click at [607, 432] on div at bounding box center [608, 426] width 8 height 12
click at [607, 436] on button "Checkout" at bounding box center [613, 443] width 226 height 18
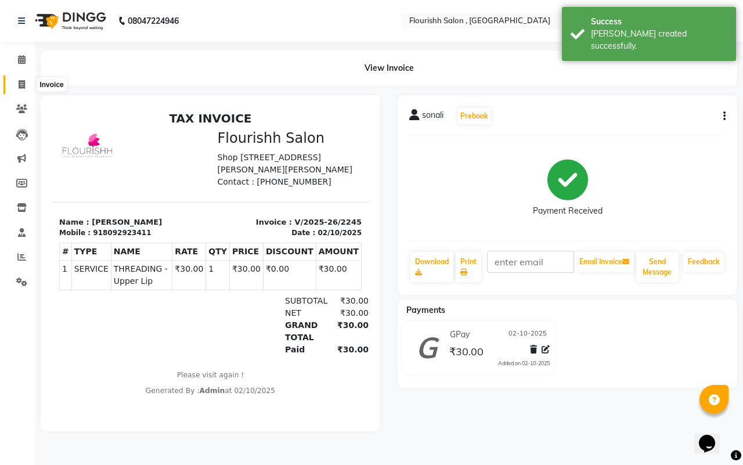
click at [19, 83] on icon at bounding box center [22, 84] width 6 height 9
select select "4182"
select select "service"
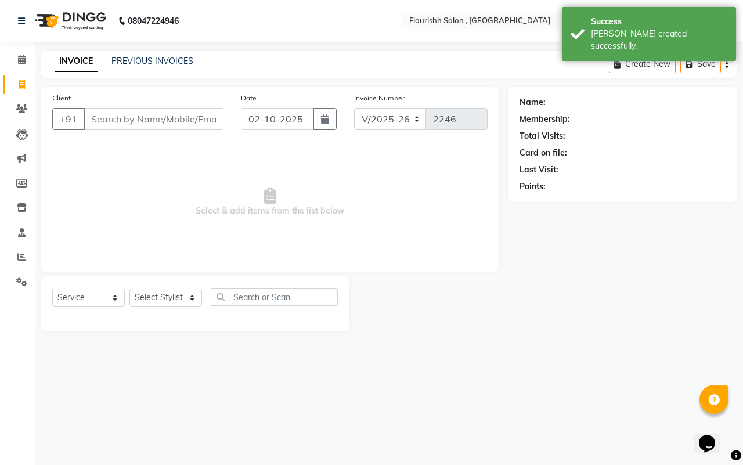
drag, startPoint x: 112, startPoint y: 119, endPoint x: 117, endPoint y: 131, distance: 12.2
click at [112, 119] on input "Client" at bounding box center [154, 119] width 140 height 22
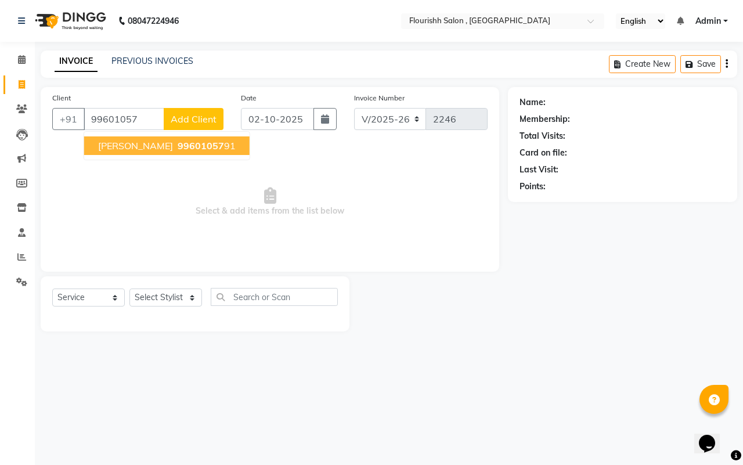
click at [178, 142] on span "99601057" at bounding box center [201, 146] width 46 height 12
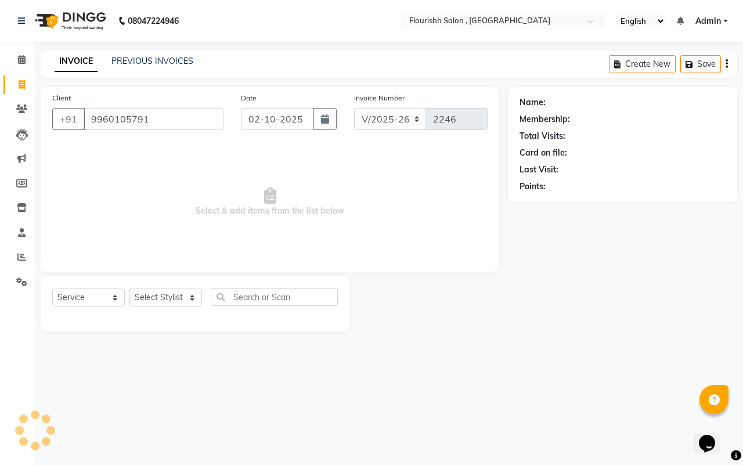
type input "9960105791"
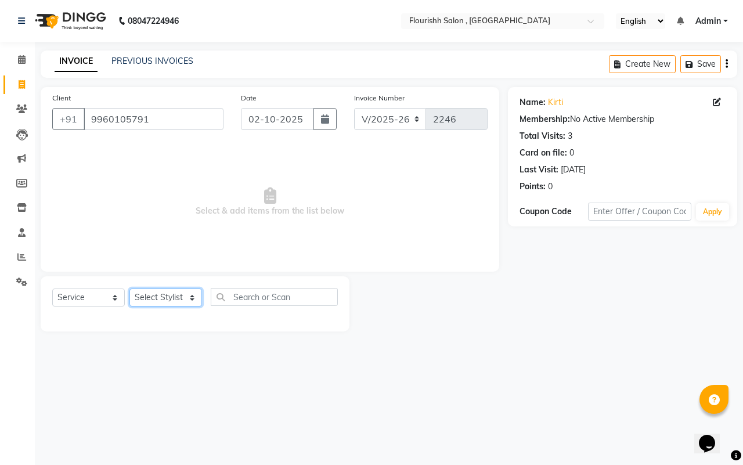
click at [154, 293] on select "Select Stylist [PERSON_NAME] jyoti Manager Mrs [PERSON_NAME] Ms [PERSON_NAME] […" at bounding box center [165, 297] width 73 height 18
select select "70731"
click at [129, 288] on select "Select Stylist [PERSON_NAME] jyoti Manager Mrs [PERSON_NAME] Ms [PERSON_NAME] […" at bounding box center [165, 297] width 73 height 18
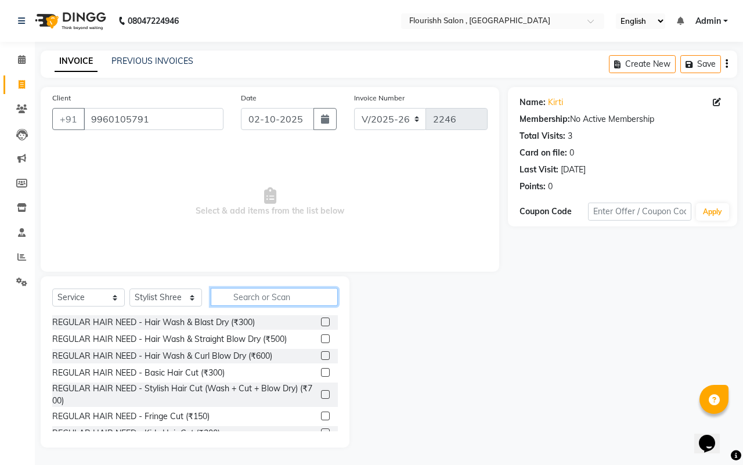
click at [245, 294] on input "text" at bounding box center [274, 297] width 127 height 18
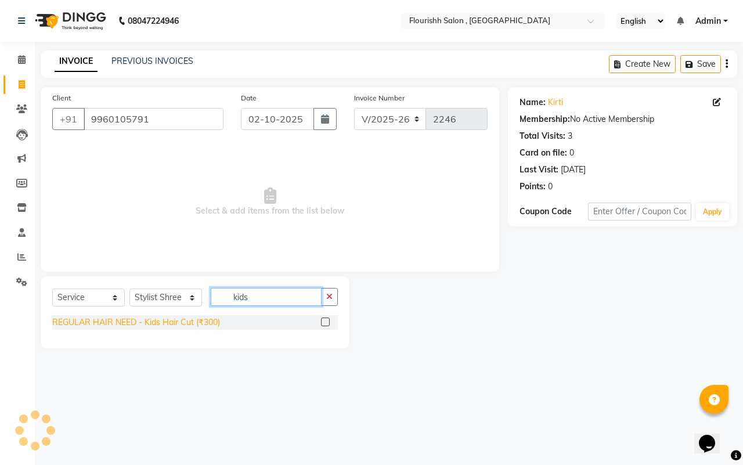
type input "kids"
click at [133, 320] on div "REGULAR HAIR NEED - Kids Hair Cut (₹300)" at bounding box center [136, 322] width 168 height 12
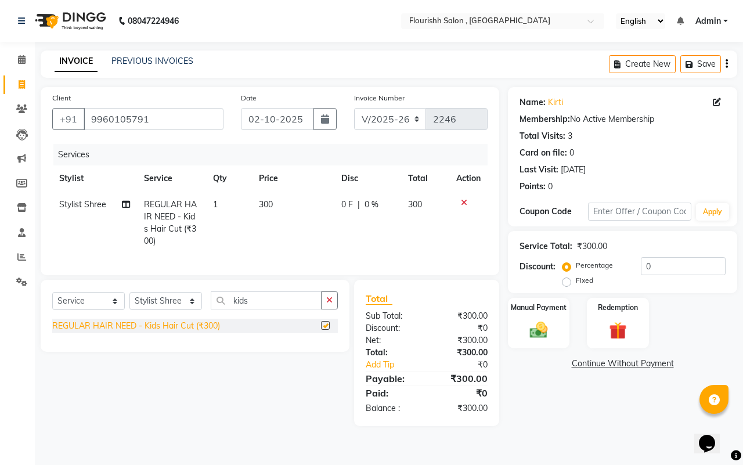
checkbox input "false"
click at [543, 334] on img at bounding box center [538, 329] width 30 height 21
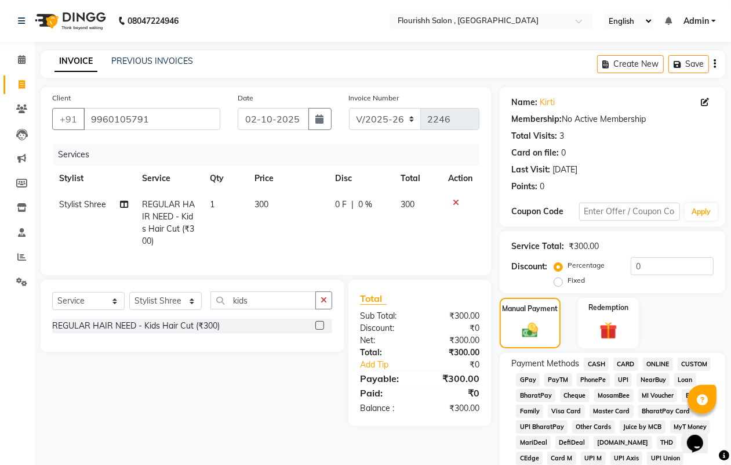
click at [524, 374] on span "GPay" at bounding box center [528, 379] width 24 height 13
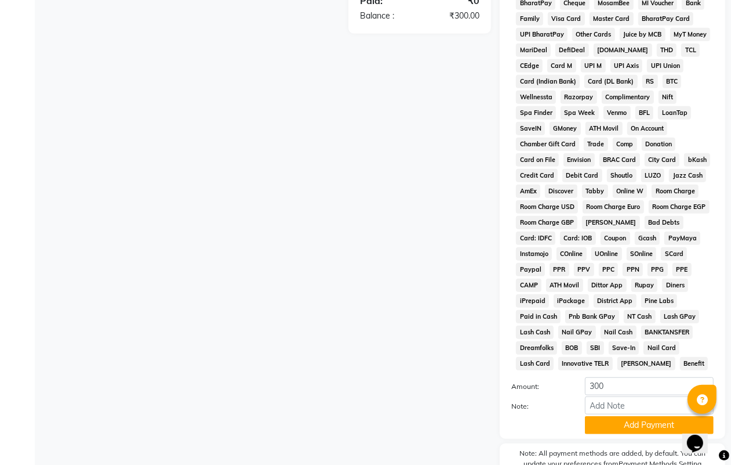
scroll to position [450, 0]
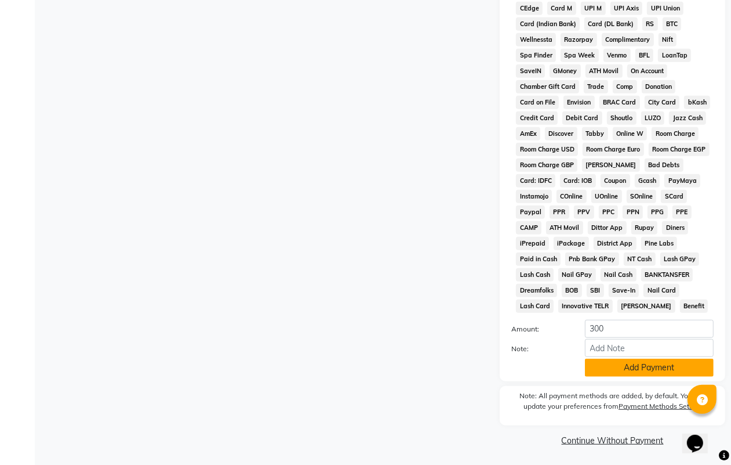
click at [644, 363] on button "Add Payment" at bounding box center [649, 367] width 129 height 18
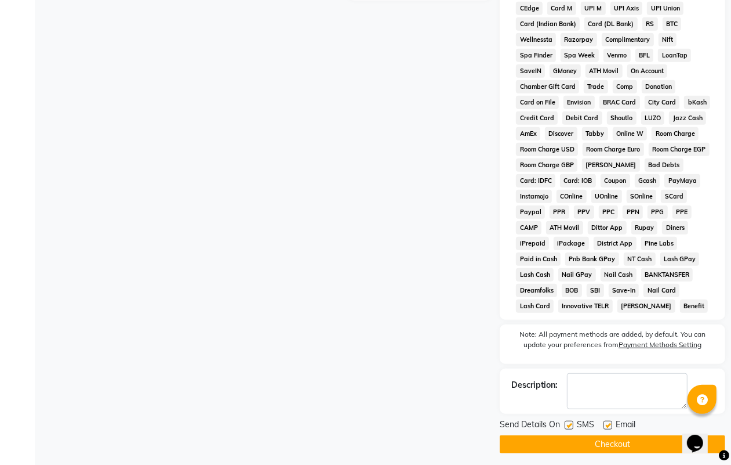
click at [569, 427] on label at bounding box center [569, 425] width 9 height 9
click at [569, 427] on input "checkbox" at bounding box center [569, 426] width 8 height 8
checkbox input "false"
drag, startPoint x: 608, startPoint y: 425, endPoint x: 621, endPoint y: 439, distance: 19.7
click at [611, 428] on div at bounding box center [608, 427] width 8 height 12
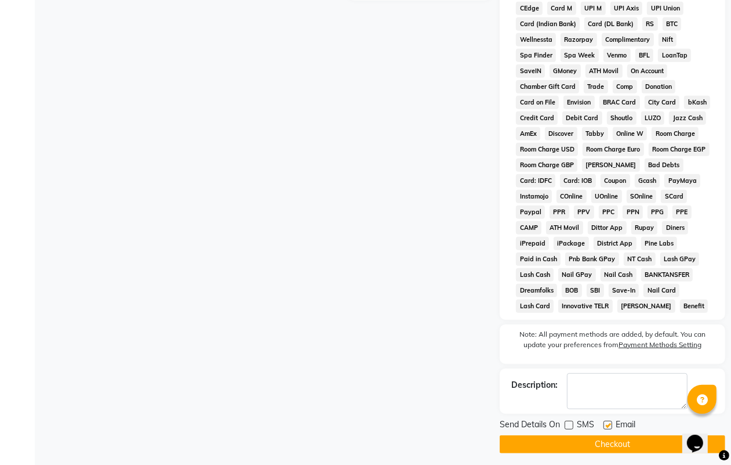
click at [621, 440] on button "Checkout" at bounding box center [613, 444] width 226 height 18
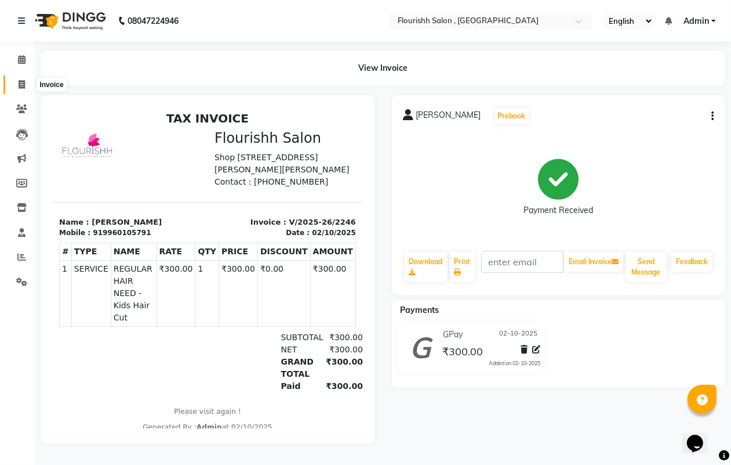
click at [20, 82] on icon at bounding box center [22, 84] width 6 height 9
select select "service"
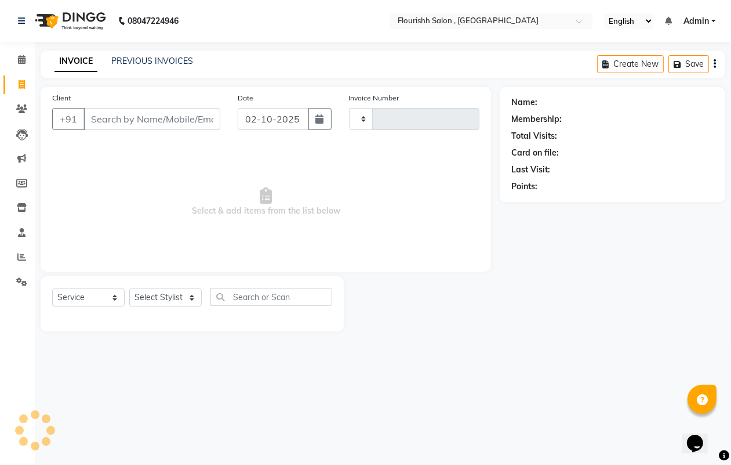
type input "2247"
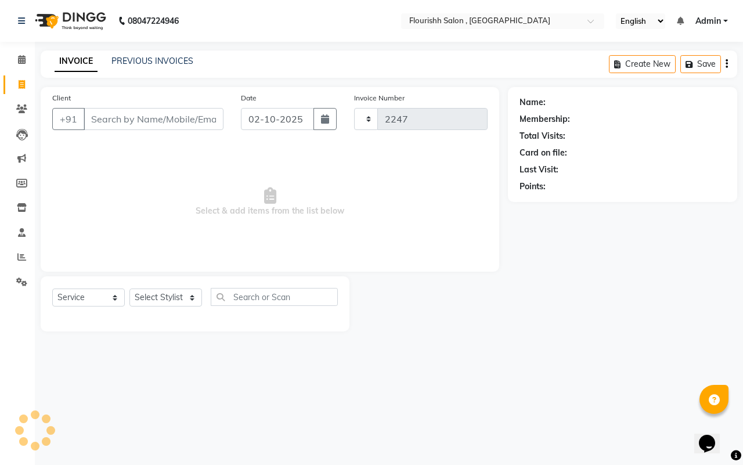
select select "4182"
click at [103, 119] on input "Client" at bounding box center [154, 119] width 140 height 22
click at [124, 120] on input "Client" at bounding box center [154, 119] width 140 height 22
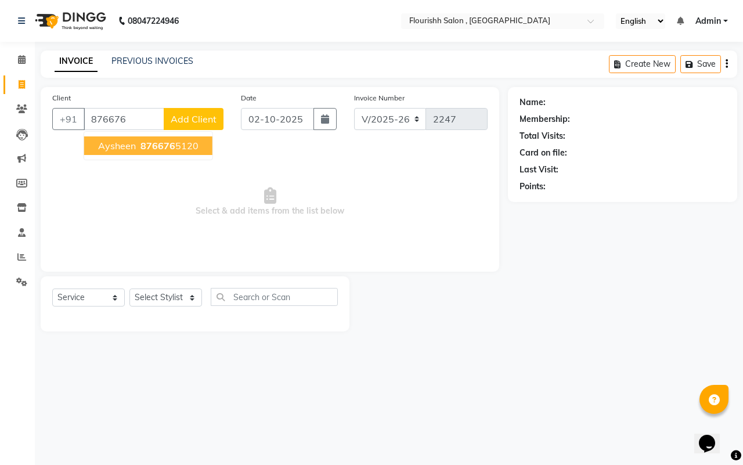
click at [117, 148] on span "Aysheen" at bounding box center [117, 146] width 38 height 12
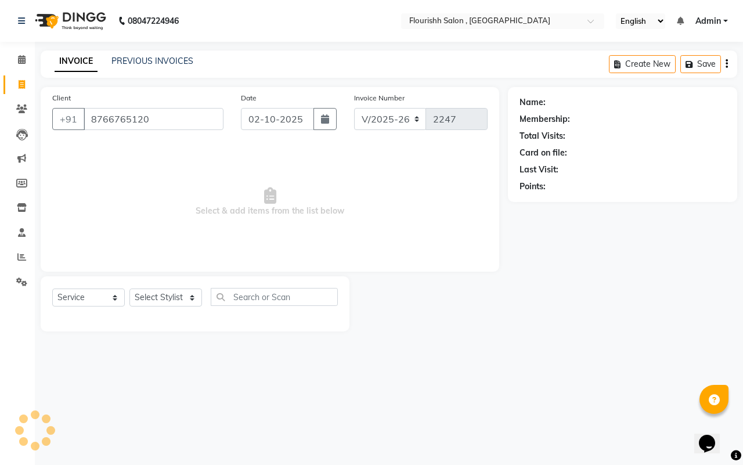
type input "8766765120"
select select "1: Object"
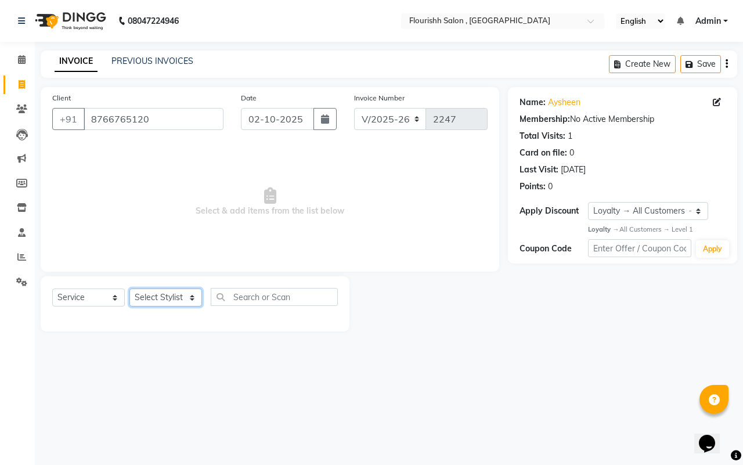
click at [149, 296] on select "Select Stylist [PERSON_NAME] jyoti Manager Mrs [PERSON_NAME] Ms [PERSON_NAME] […" at bounding box center [165, 297] width 73 height 18
select select "83358"
click at [129, 288] on select "Select Stylist [PERSON_NAME] jyoti Manager Mrs [PERSON_NAME] Ms [PERSON_NAME] […" at bounding box center [165, 297] width 73 height 18
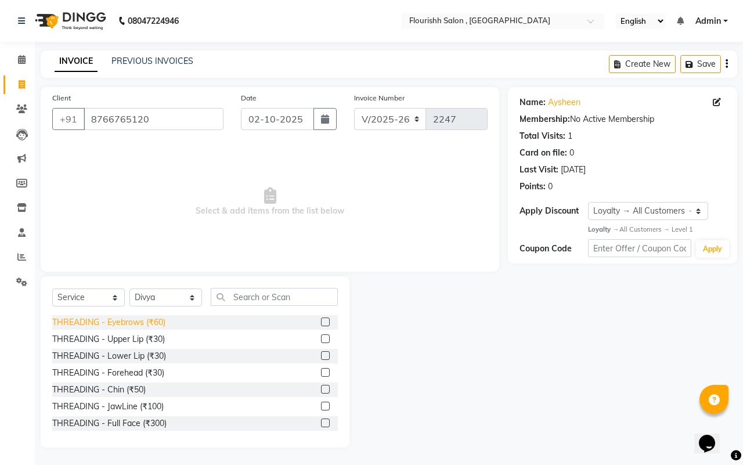
click at [134, 320] on div "THREADING - Eyebrows (₹60)" at bounding box center [108, 322] width 113 height 12
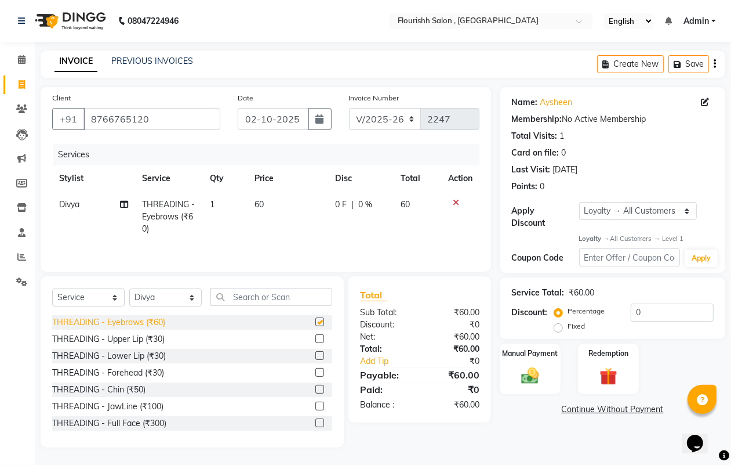
checkbox input "false"
click at [121, 341] on div "THREADING - Upper Lip (₹30)" at bounding box center [108, 339] width 113 height 12
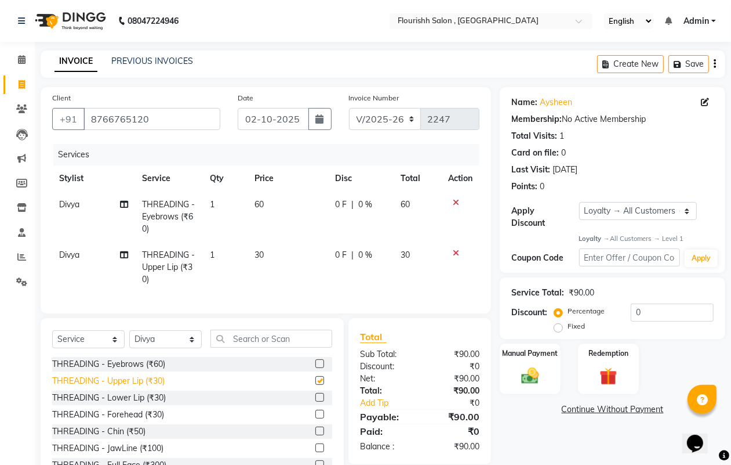
checkbox input "false"
click at [512, 360] on div "Manual Payment" at bounding box center [530, 369] width 63 height 53
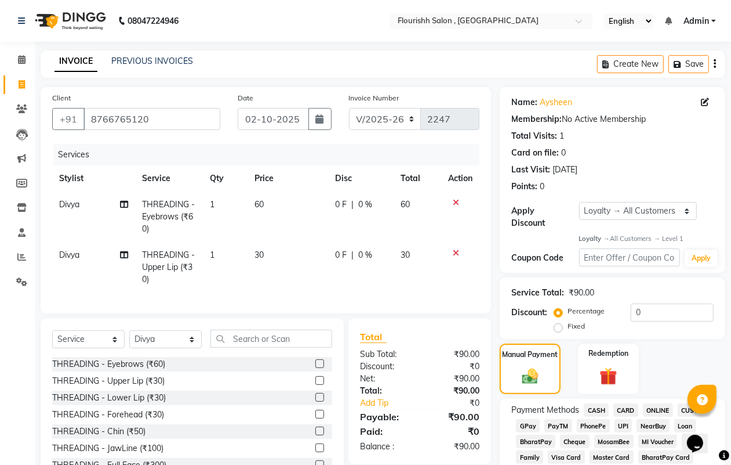
click at [534, 424] on span "GPay" at bounding box center [528, 425] width 24 height 13
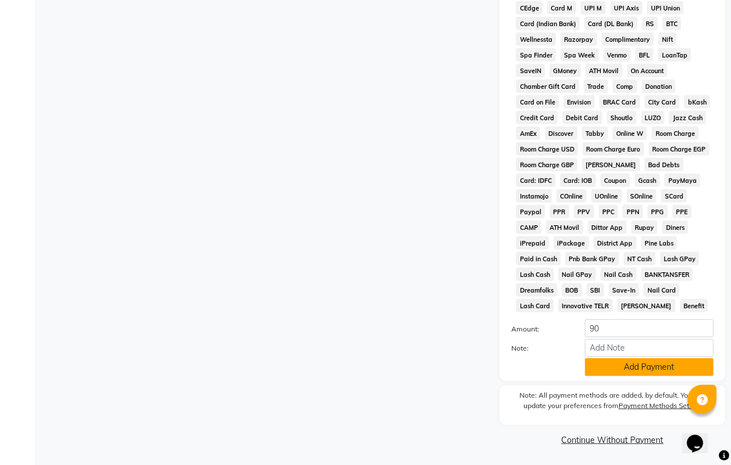
click at [644, 358] on button "Add Payment" at bounding box center [649, 367] width 129 height 18
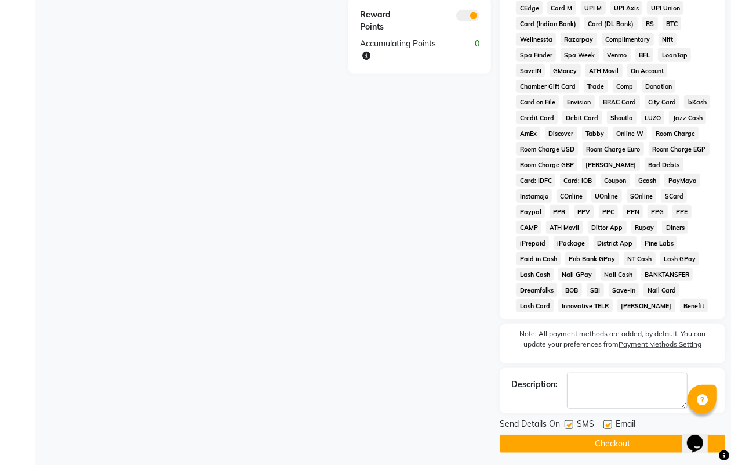
click at [573, 422] on label at bounding box center [569, 424] width 9 height 9
click at [573, 422] on input "checkbox" at bounding box center [569, 425] width 8 height 8
checkbox input "false"
click at [607, 421] on label at bounding box center [608, 424] width 9 height 9
click at [607, 421] on input "checkbox" at bounding box center [608, 425] width 8 height 8
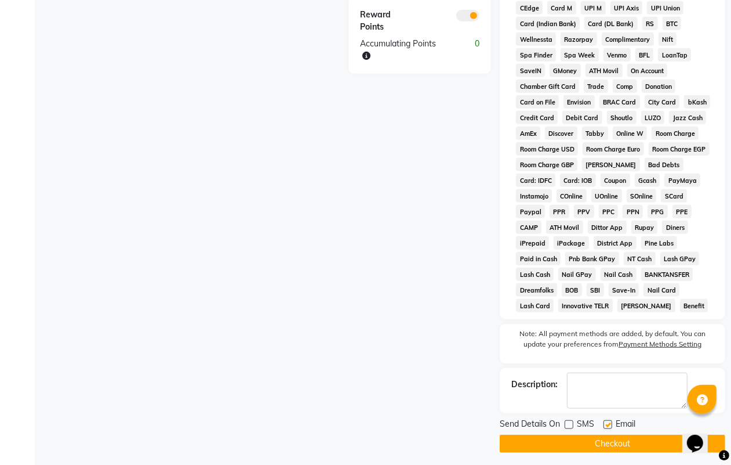
checkbox input "false"
click at [615, 448] on button "Checkout" at bounding box center [613, 443] width 226 height 18
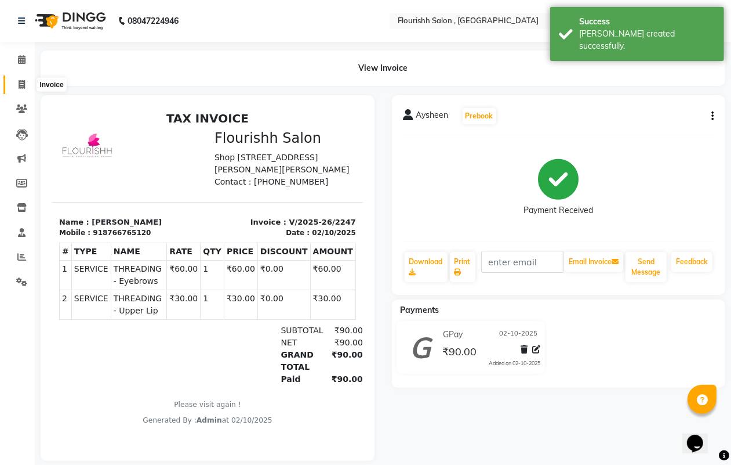
click at [19, 84] on icon at bounding box center [22, 84] width 6 height 9
select select "service"
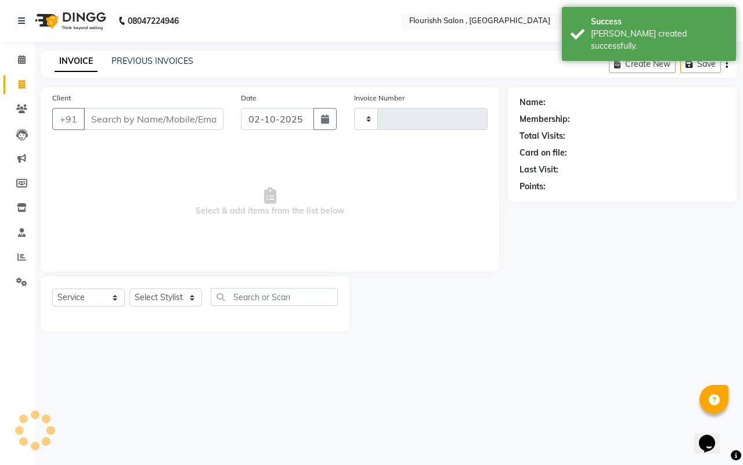
type input "2248"
select select "4182"
click at [117, 116] on input "Client" at bounding box center [154, 119] width 140 height 22
click at [137, 117] on input "Client" at bounding box center [154, 119] width 140 height 22
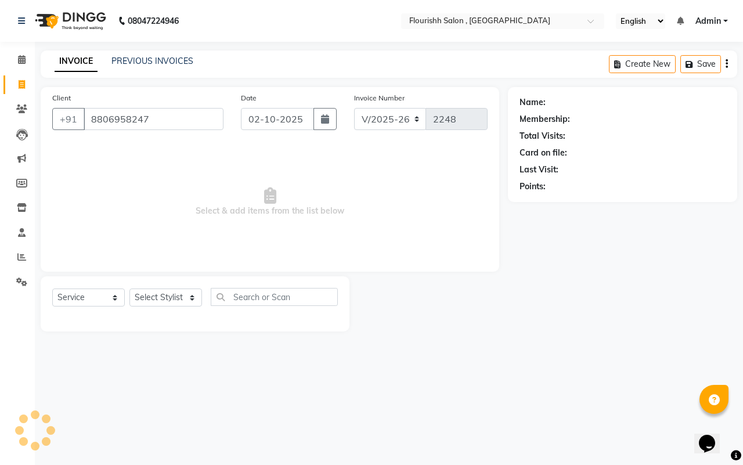
type input "8806958247"
select select "1: Object"
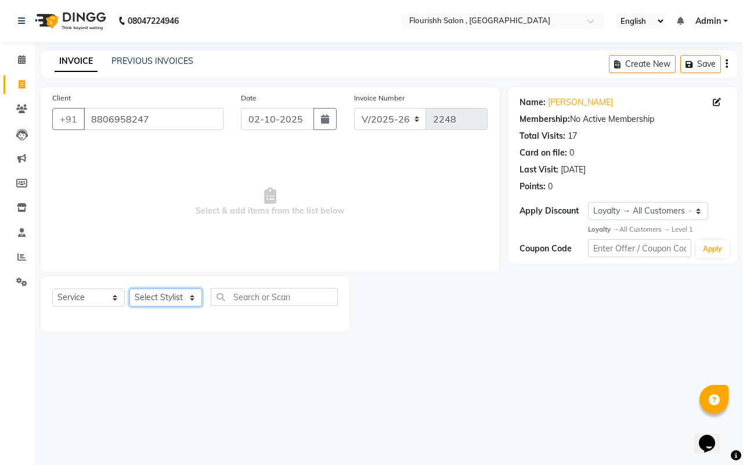
click at [165, 296] on select "Select Stylist [PERSON_NAME] jyoti Manager Mrs [PERSON_NAME] Ms [PERSON_NAME] […" at bounding box center [165, 297] width 73 height 18
select select "83358"
click at [129, 288] on select "Select Stylist [PERSON_NAME] jyoti Manager Mrs [PERSON_NAME] Ms [PERSON_NAME] […" at bounding box center [165, 297] width 73 height 18
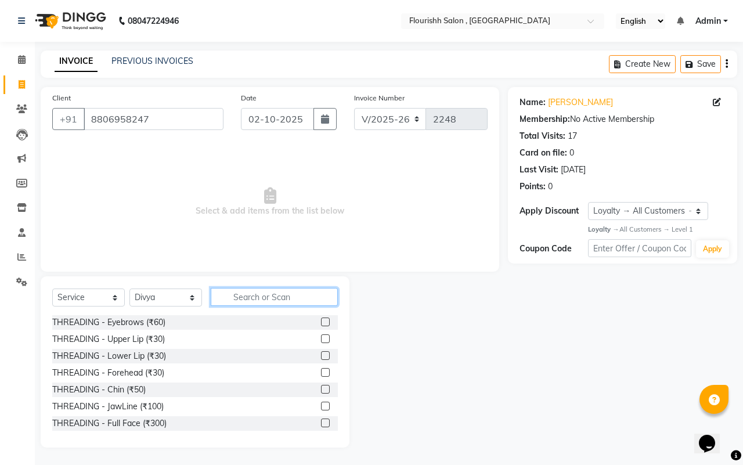
click at [260, 299] on input "text" at bounding box center [274, 297] width 127 height 18
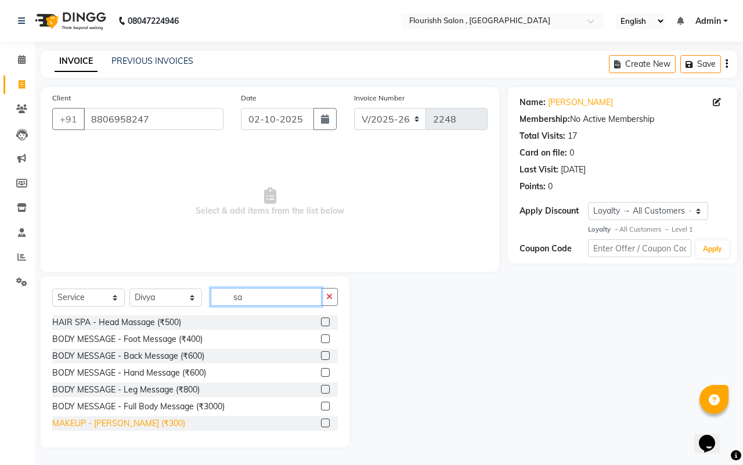
type input "sa"
click at [132, 424] on div "MAKEUP - [PERSON_NAME] (₹300)" at bounding box center [118, 423] width 133 height 12
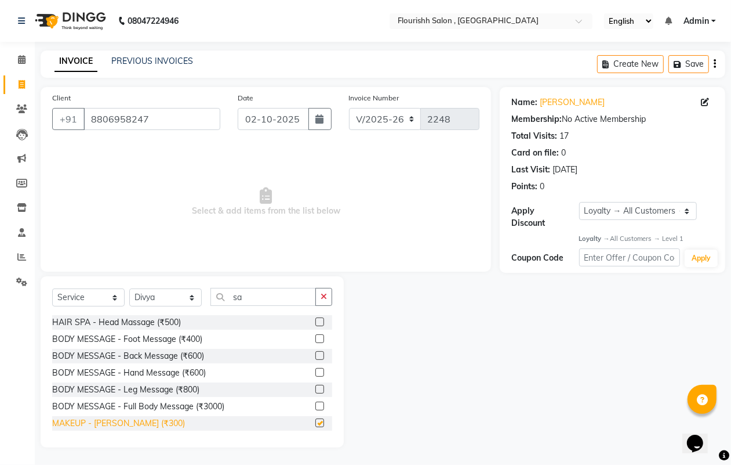
checkbox input "false"
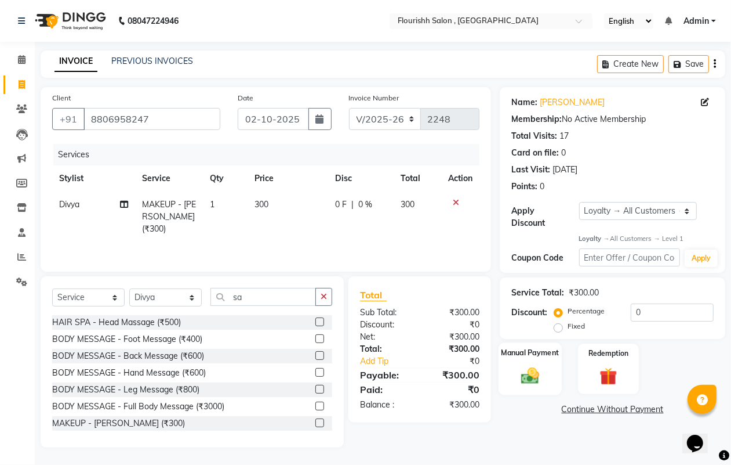
click at [532, 378] on img at bounding box center [530, 375] width 29 height 21
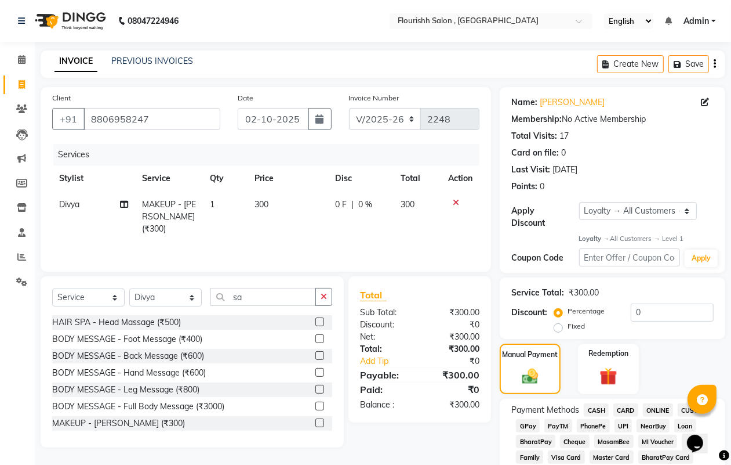
click at [524, 426] on span "GPay" at bounding box center [528, 425] width 24 height 13
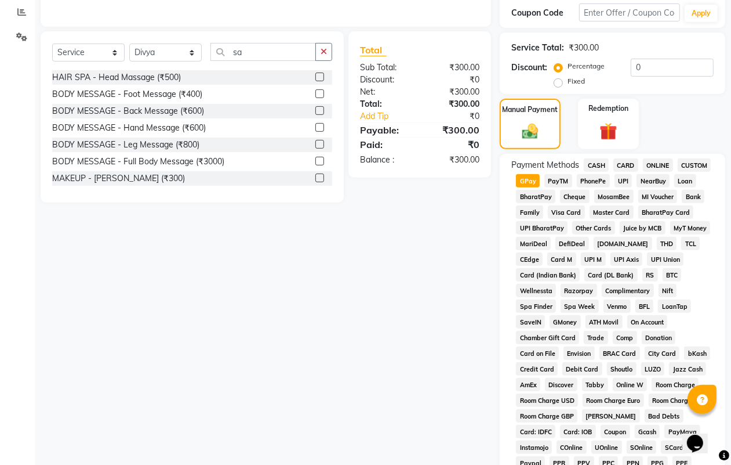
scroll to position [496, 0]
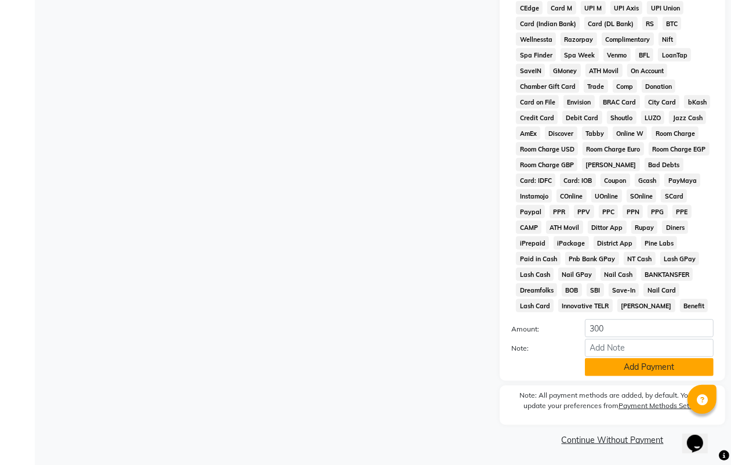
click at [665, 367] on button "Add Payment" at bounding box center [649, 367] width 129 height 18
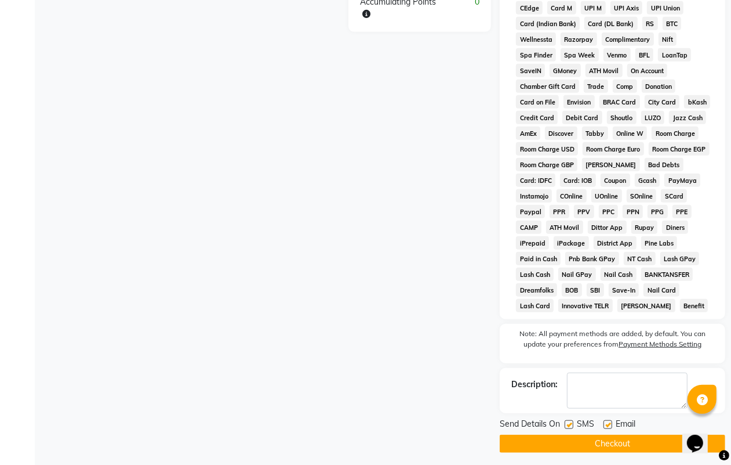
click at [571, 425] on label at bounding box center [569, 424] width 9 height 9
click at [571, 425] on input "checkbox" at bounding box center [569, 425] width 8 height 8
checkbox input "false"
click at [607, 419] on div "Email" at bounding box center [624, 425] width 41 height 15
click at [609, 425] on label at bounding box center [608, 424] width 9 height 9
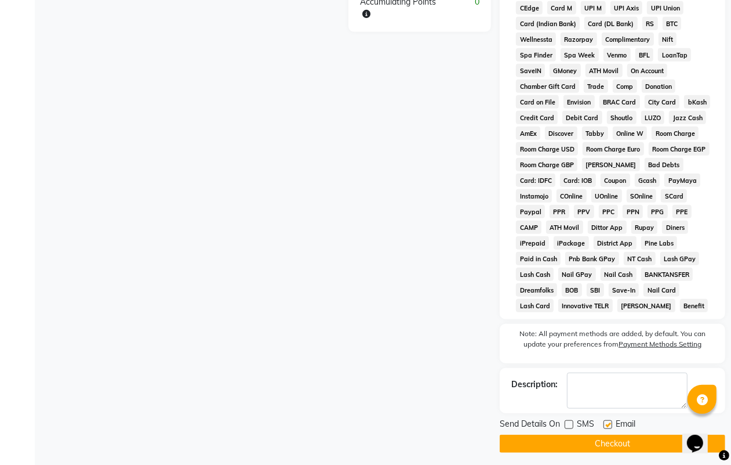
click at [609, 425] on input "checkbox" at bounding box center [608, 425] width 8 height 8
checkbox input "false"
click at [615, 445] on button "Checkout" at bounding box center [613, 443] width 226 height 18
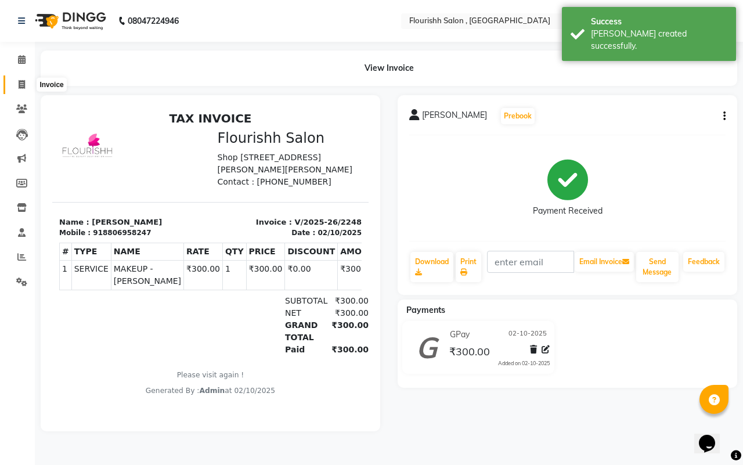
click at [16, 80] on span at bounding box center [22, 84] width 20 height 13
select select "service"
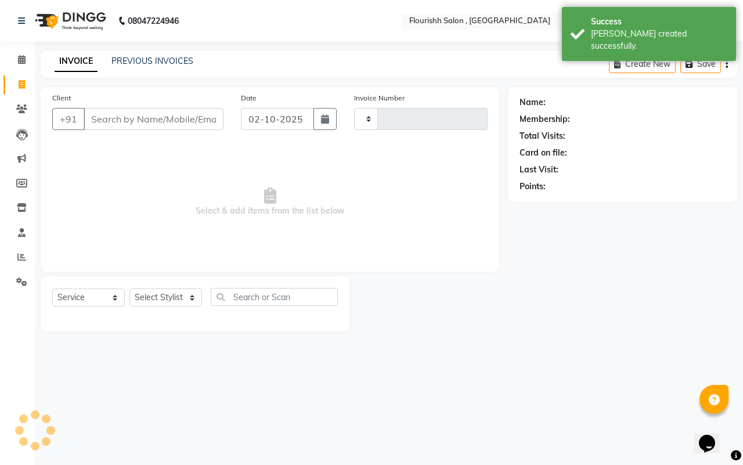
type input "2249"
select select "4182"
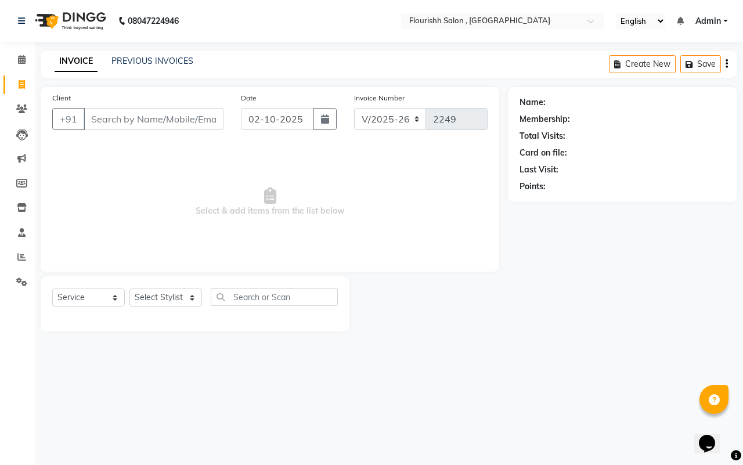
click at [108, 114] on input "Client" at bounding box center [154, 119] width 140 height 22
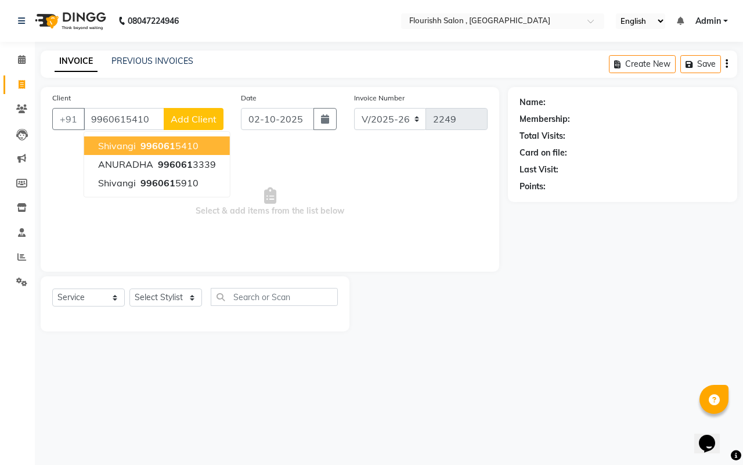
type input "9960615410"
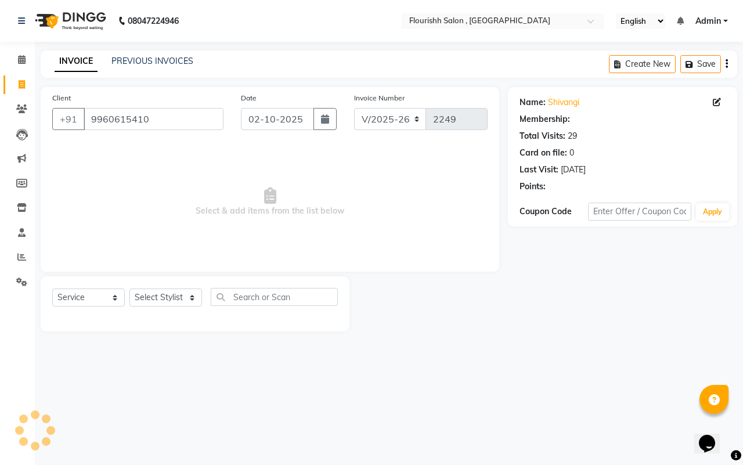
select select "1: Object"
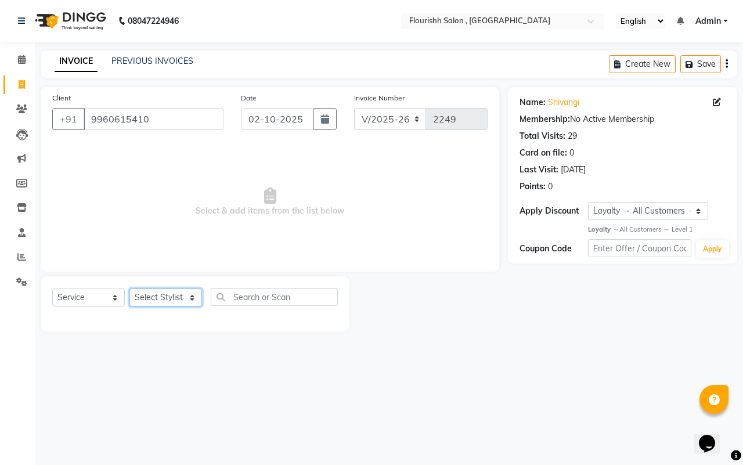
click at [152, 295] on select "Select Stylist [PERSON_NAME] jyoti Manager Mrs [PERSON_NAME] Ms [PERSON_NAME] […" at bounding box center [165, 297] width 73 height 18
select select "74478"
click at [129, 288] on select "Select Stylist [PERSON_NAME] jyoti Manager Mrs [PERSON_NAME] Ms [PERSON_NAME] […" at bounding box center [165, 297] width 73 height 18
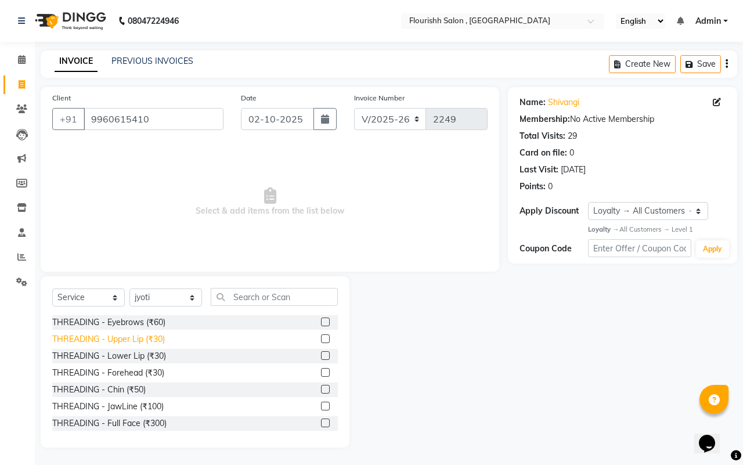
click at [106, 342] on div "THREADING - Upper Lip (₹30)" at bounding box center [108, 339] width 113 height 12
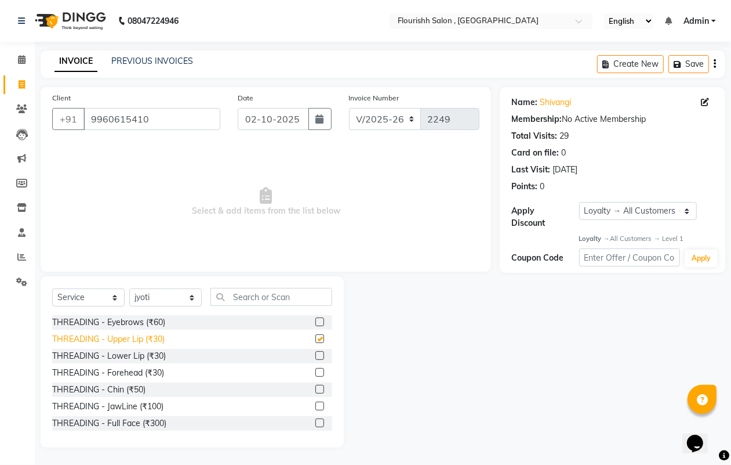
checkbox input "false"
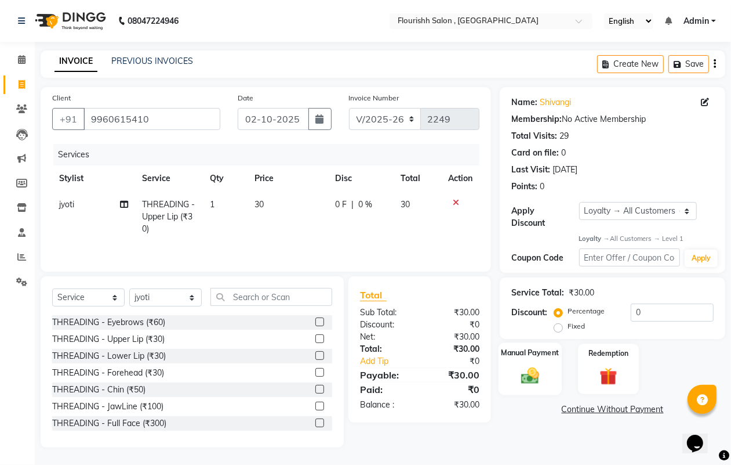
click at [516, 375] on img at bounding box center [530, 375] width 29 height 21
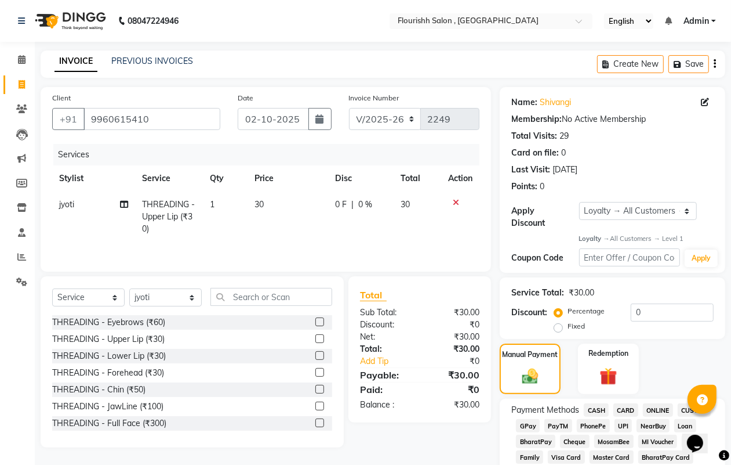
click at [532, 427] on span "GPay" at bounding box center [528, 425] width 24 height 13
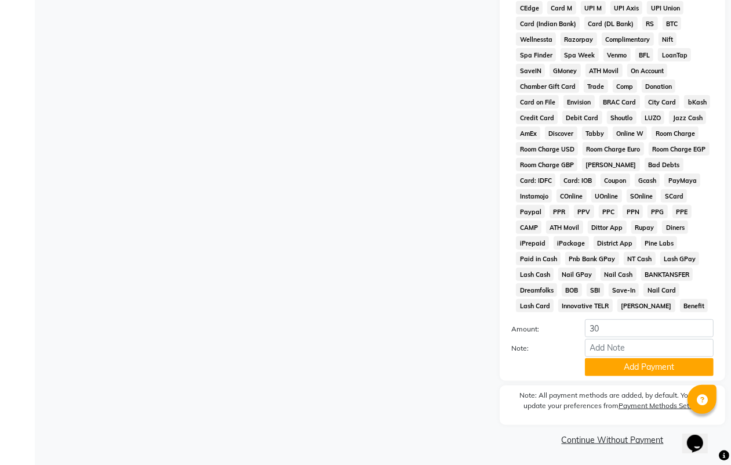
drag, startPoint x: 741, startPoint y: 71, endPoint x: 32, endPoint y: 3, distance: 712.7
click at [648, 366] on button "Add Payment" at bounding box center [649, 367] width 129 height 18
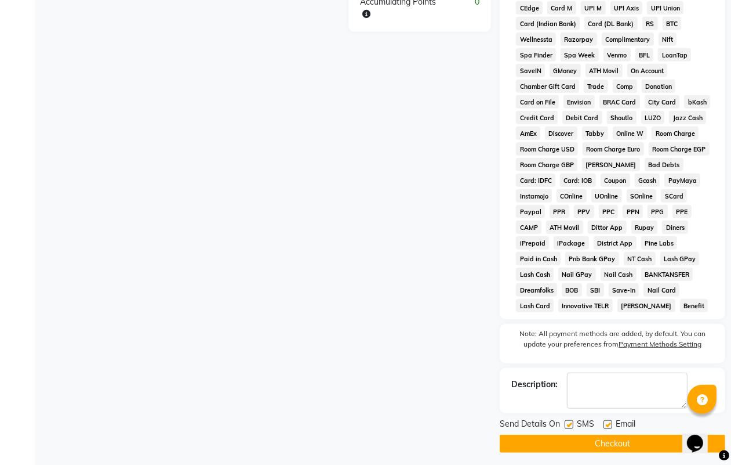
click at [570, 422] on label at bounding box center [569, 424] width 9 height 9
click at [570, 422] on input "checkbox" at bounding box center [569, 425] width 8 height 8
checkbox input "false"
click at [606, 422] on label at bounding box center [608, 424] width 9 height 9
click at [606, 422] on input "checkbox" at bounding box center [608, 425] width 8 height 8
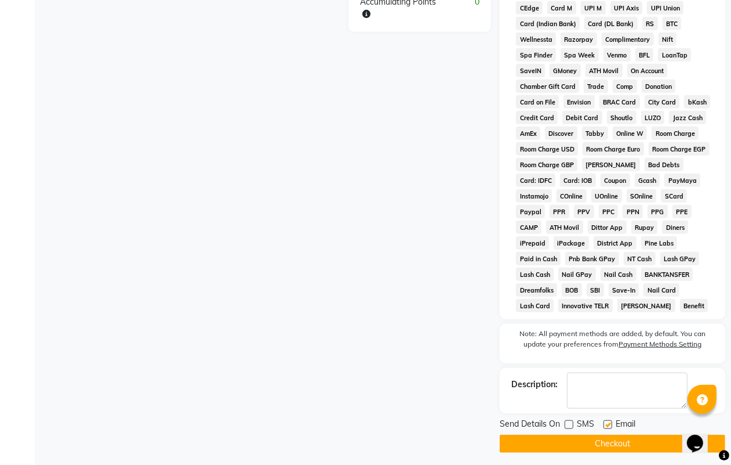
checkbox input "false"
click at [611, 445] on button "Checkout" at bounding box center [613, 443] width 226 height 18
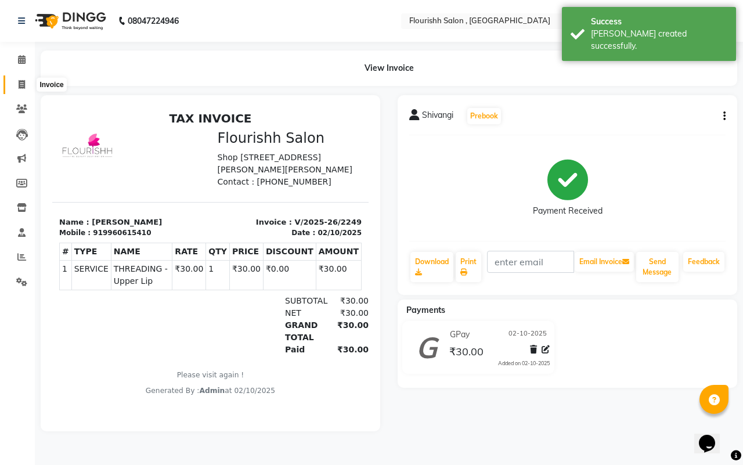
click at [19, 81] on icon at bounding box center [22, 84] width 6 height 9
select select "service"
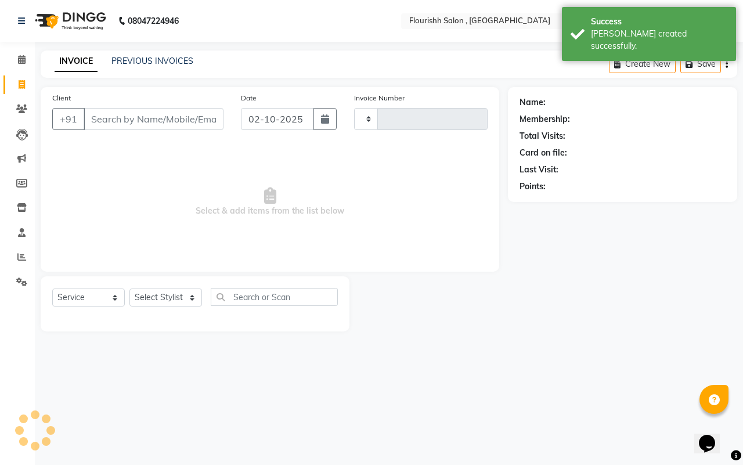
type input "2250"
select select "4182"
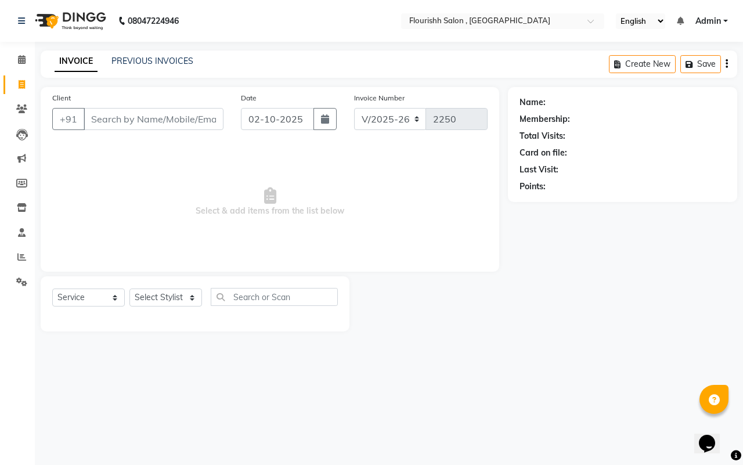
click at [103, 119] on input "Client" at bounding box center [154, 119] width 140 height 22
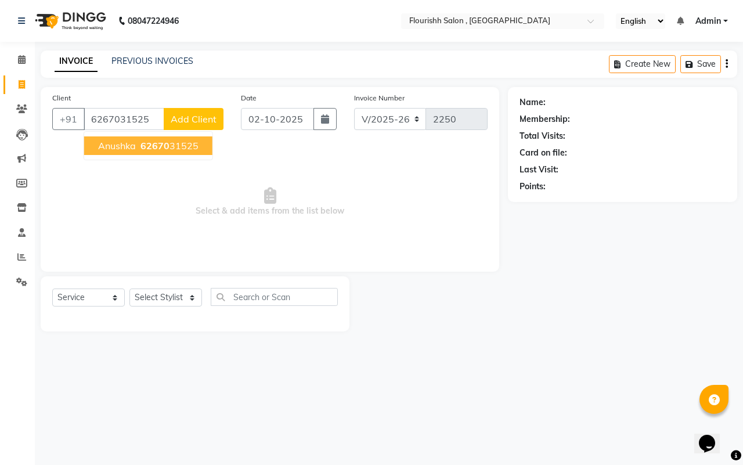
type input "6267031525"
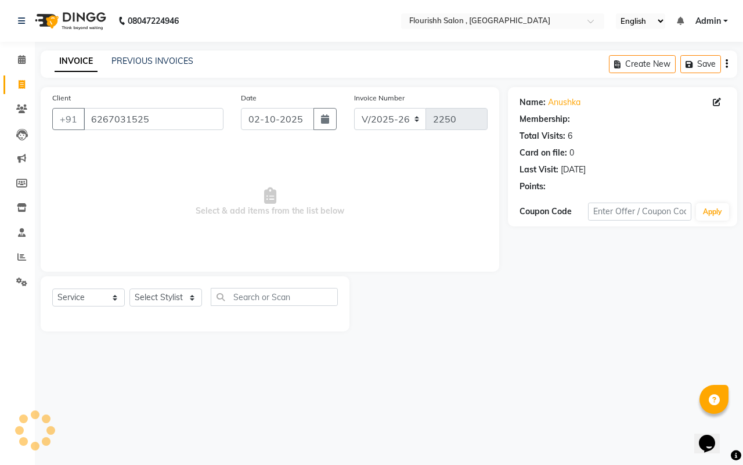
select select "1: Object"
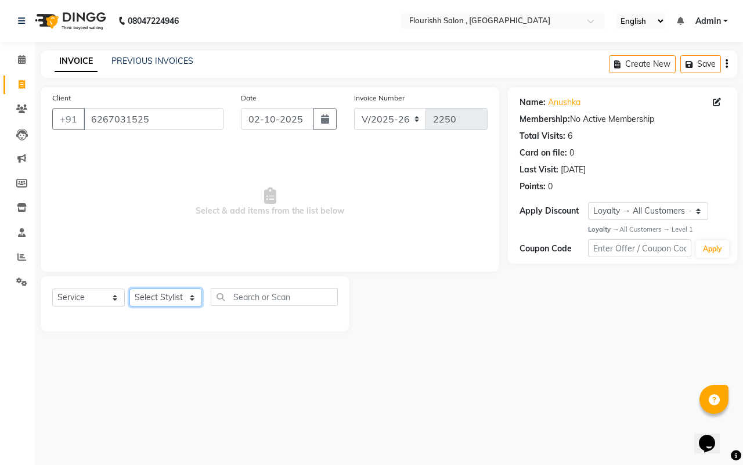
click at [149, 302] on select "Select Stylist [PERSON_NAME] jyoti Manager Mrs [PERSON_NAME] Ms [PERSON_NAME] […" at bounding box center [165, 297] width 73 height 18
select select "70731"
click at [129, 288] on select "Select Stylist [PERSON_NAME] jyoti Manager Mrs [PERSON_NAME] Ms [PERSON_NAME] […" at bounding box center [165, 297] width 73 height 18
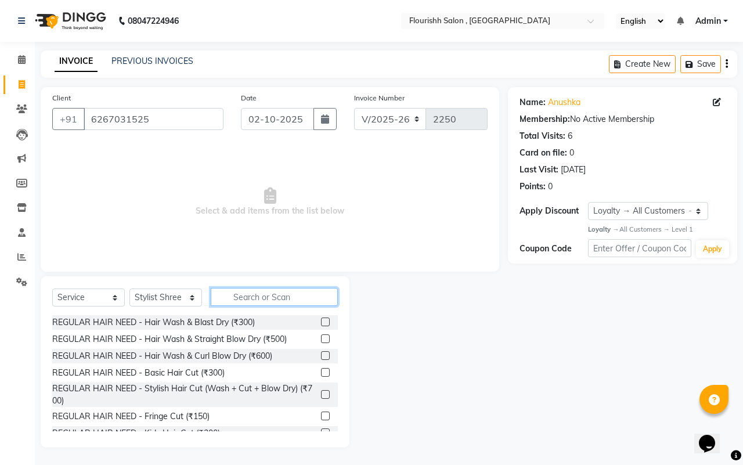
click at [279, 296] on input "text" at bounding box center [274, 297] width 127 height 18
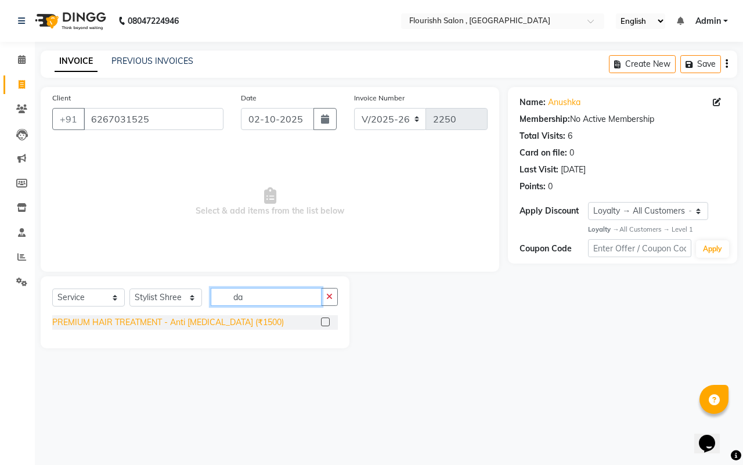
type input "da"
click at [143, 320] on div "PREMIUM HAIR TREATMENT - Anti [MEDICAL_DATA] (₹1500)" at bounding box center [167, 322] width 231 height 12
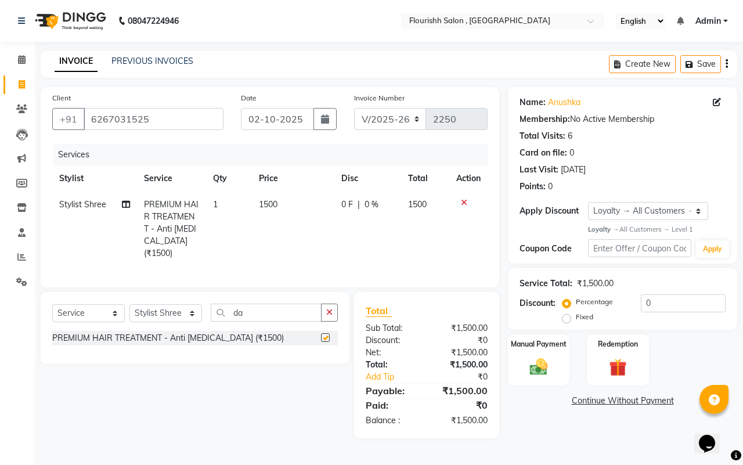
checkbox input "false"
click at [539, 373] on img at bounding box center [538, 366] width 30 height 21
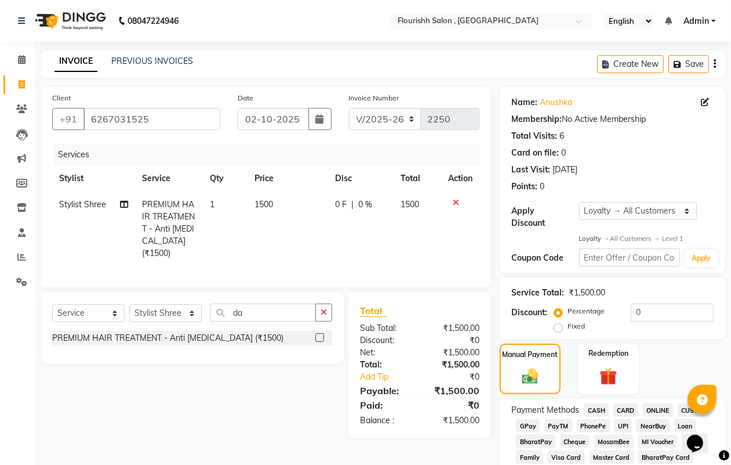
click at [520, 422] on span "GPay" at bounding box center [528, 425] width 24 height 13
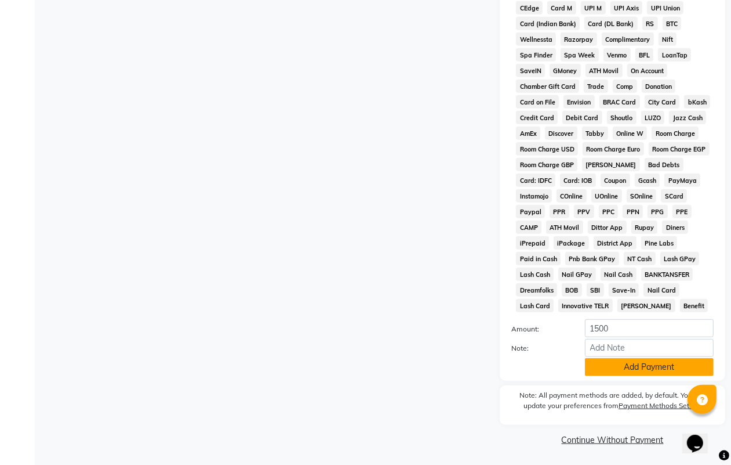
click at [649, 363] on button "Add Payment" at bounding box center [649, 367] width 129 height 18
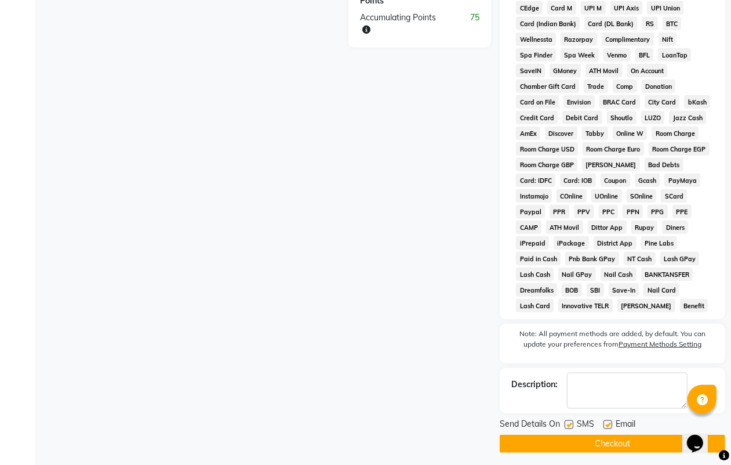
drag, startPoint x: 570, startPoint y: 423, endPoint x: 583, endPoint y: 432, distance: 15.9
click at [573, 425] on label at bounding box center [569, 424] width 9 height 9
click at [573, 425] on input "checkbox" at bounding box center [569, 425] width 8 height 8
checkbox input "false"
drag, startPoint x: 609, startPoint y: 423, endPoint x: 613, endPoint y: 434, distance: 11.0
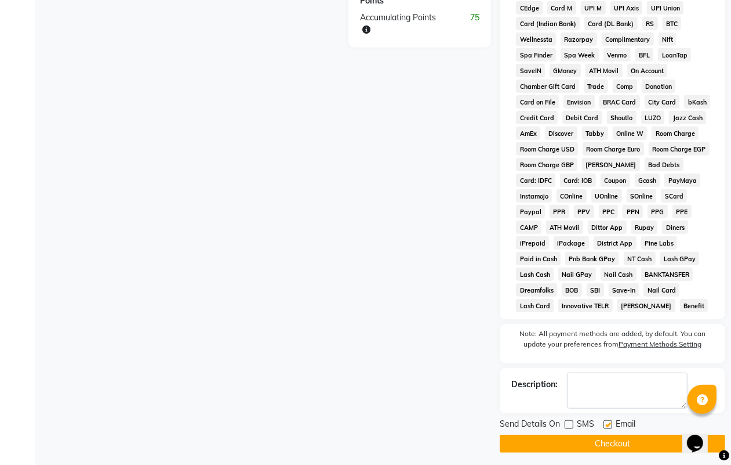
click at [609, 424] on label at bounding box center [608, 424] width 9 height 9
click at [609, 424] on input "checkbox" at bounding box center [608, 425] width 8 height 8
checkbox input "false"
click at [614, 447] on button "Checkout" at bounding box center [613, 443] width 226 height 18
